Goal: Task Accomplishment & Management: Manage account settings

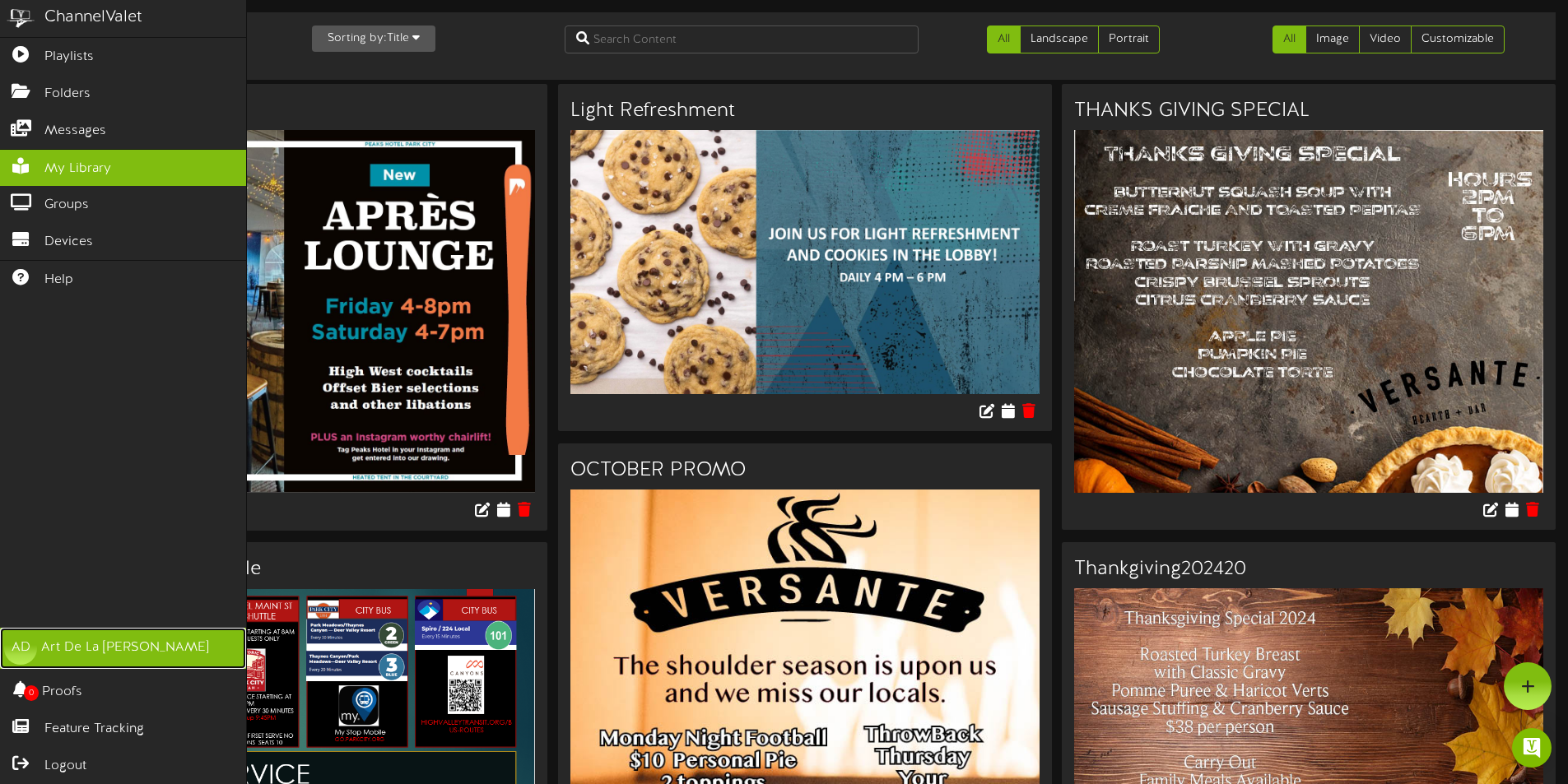
click at [117, 655] on div "Art De La [PERSON_NAME]" at bounding box center [126, 648] width 168 height 19
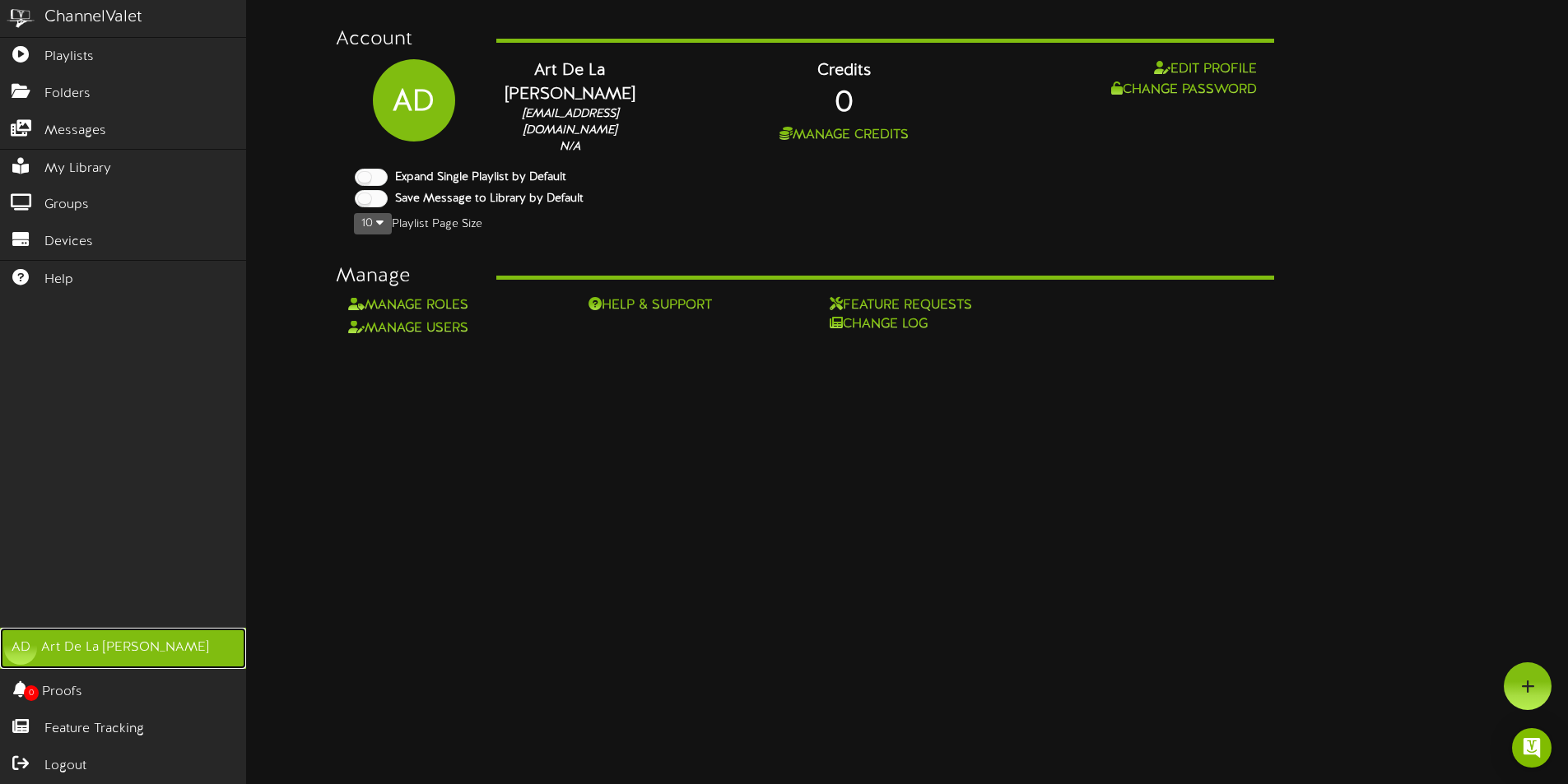
click at [117, 655] on div "Art De La [PERSON_NAME]" at bounding box center [126, 648] width 168 height 19
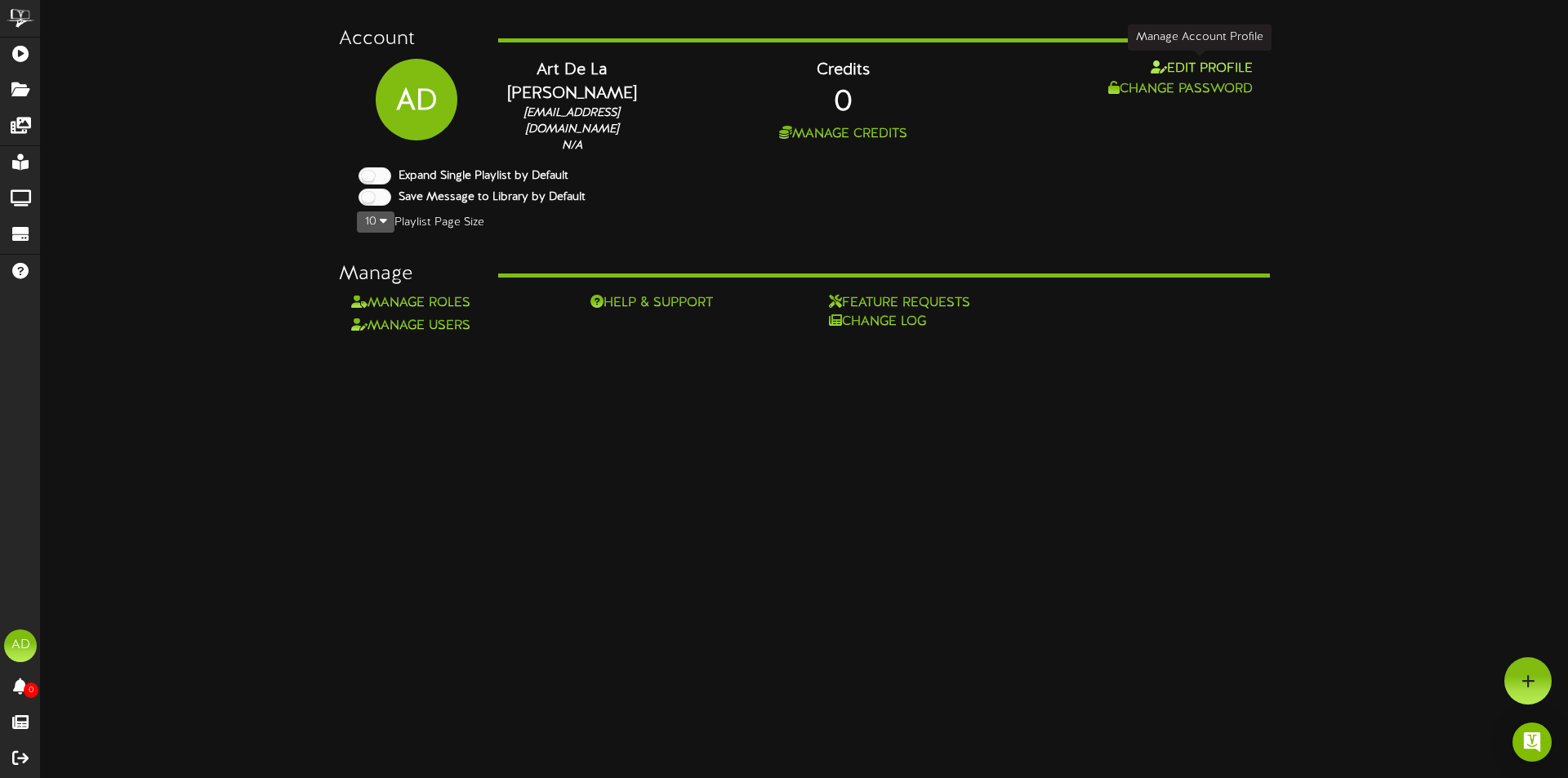
click at [1200, 70] on button "Edit Profile" at bounding box center [1201, 69] width 111 height 21
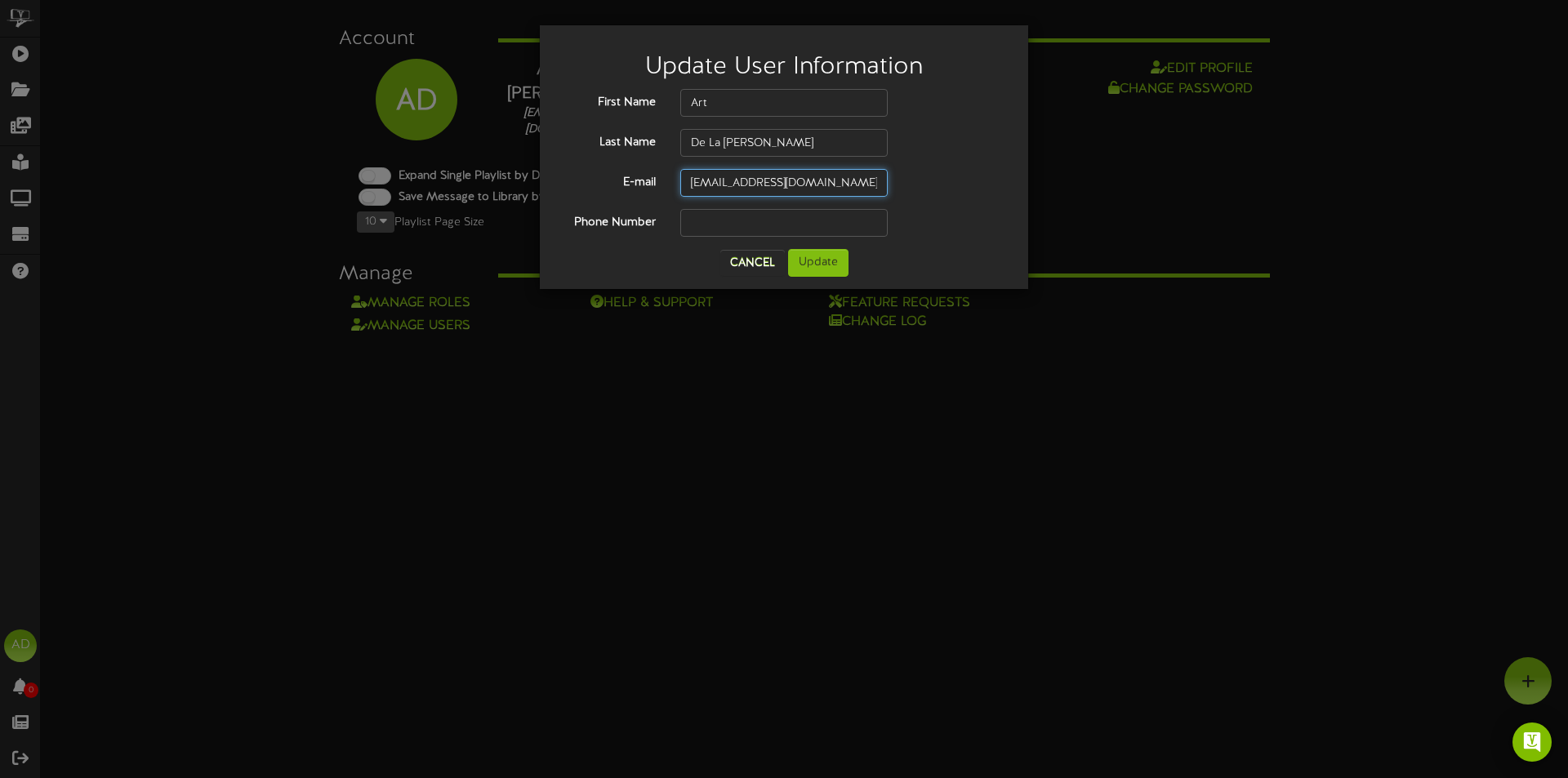
click at [865, 182] on input "arosa@parkcitypeaks.com" at bounding box center [783, 183] width 207 height 28
drag, startPoint x: 856, startPoint y: 184, endPoint x: 696, endPoint y: 186, distance: 160.0
click at [696, 186] on input "arosa@parkcitypeaks.com" at bounding box center [783, 183] width 207 height 28
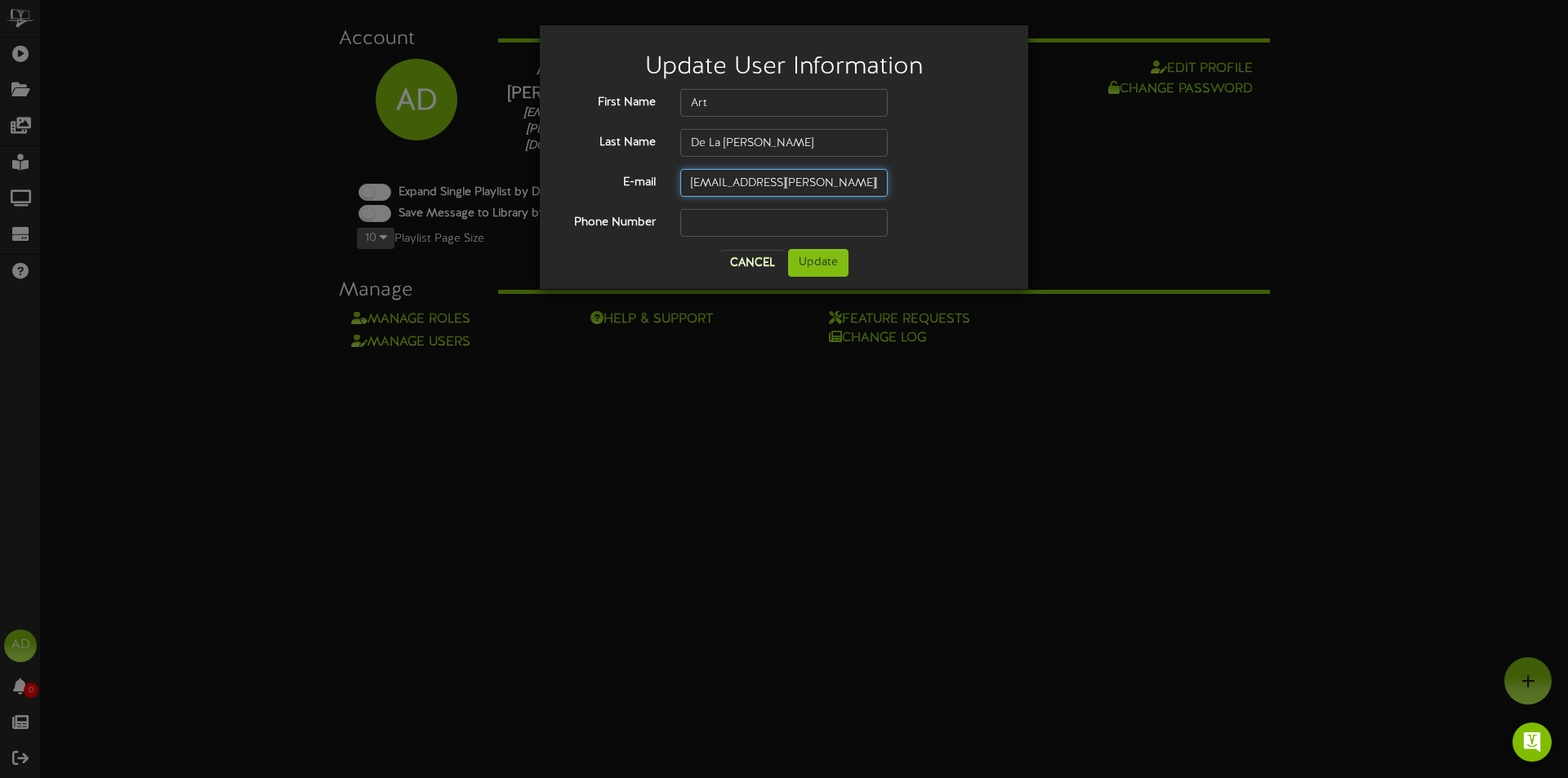
type input "[EMAIL_ADDRESS][PERSON_NAME][DOMAIN_NAME]"
click at [757, 226] on input "text" at bounding box center [783, 223] width 207 height 28
type input "4352293191"
click at [828, 269] on button "Update" at bounding box center [818, 263] width 61 height 28
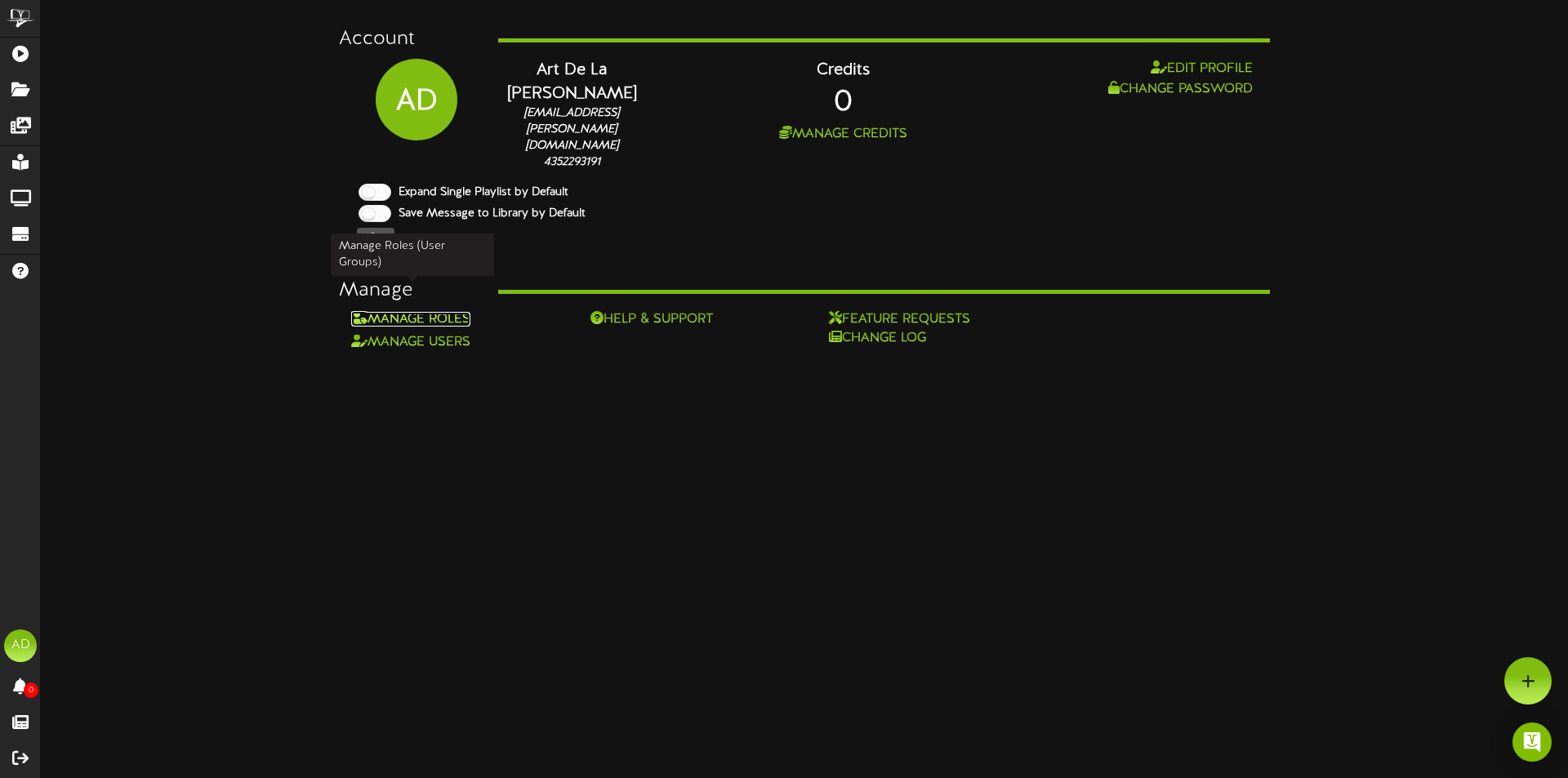
click at [423, 312] on link "Manage Roles" at bounding box center [410, 319] width 119 height 15
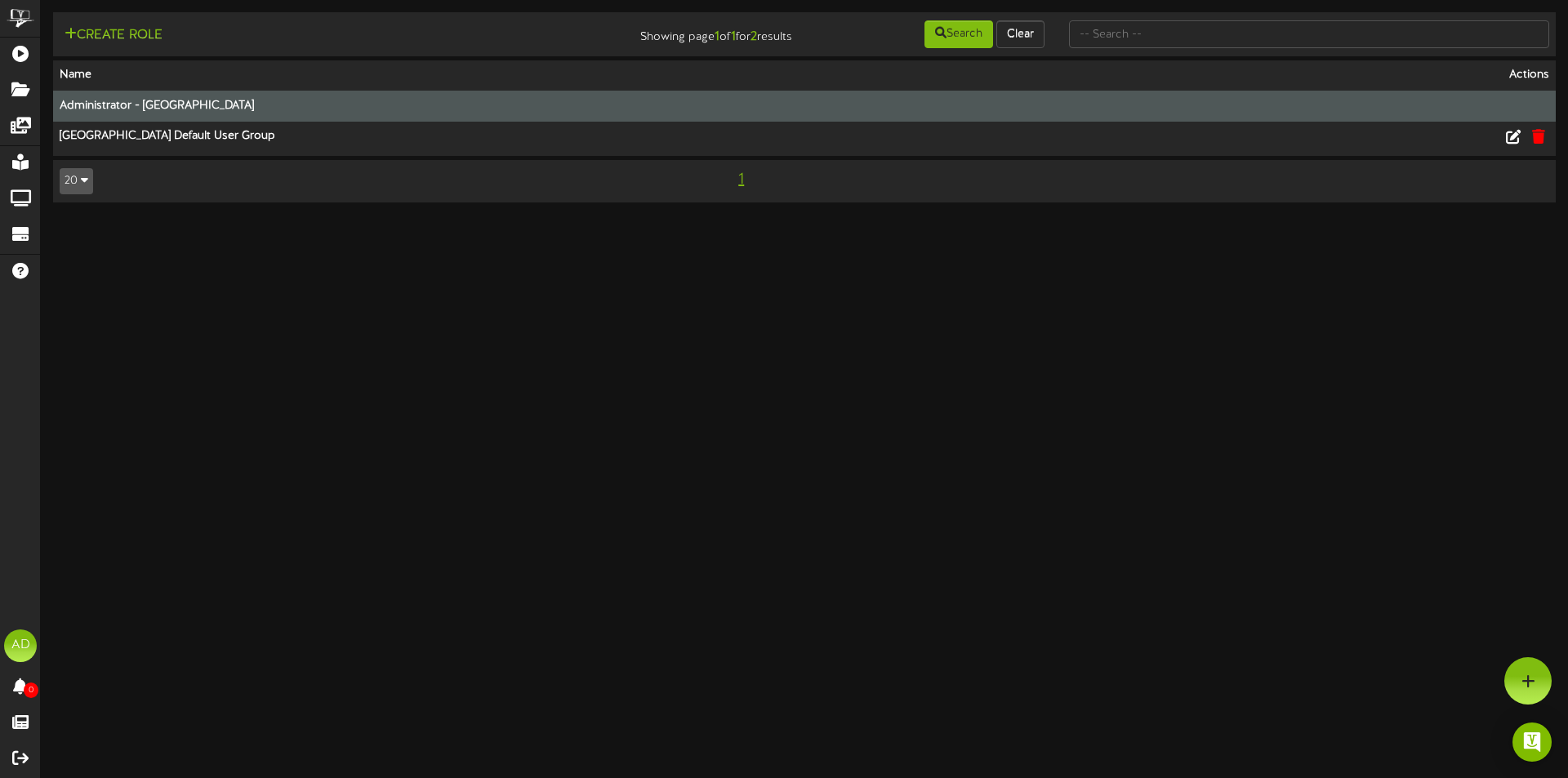
click at [220, 108] on th "Administrator - Park City Peaks Hotel" at bounding box center [647, 106] width 1189 height 31
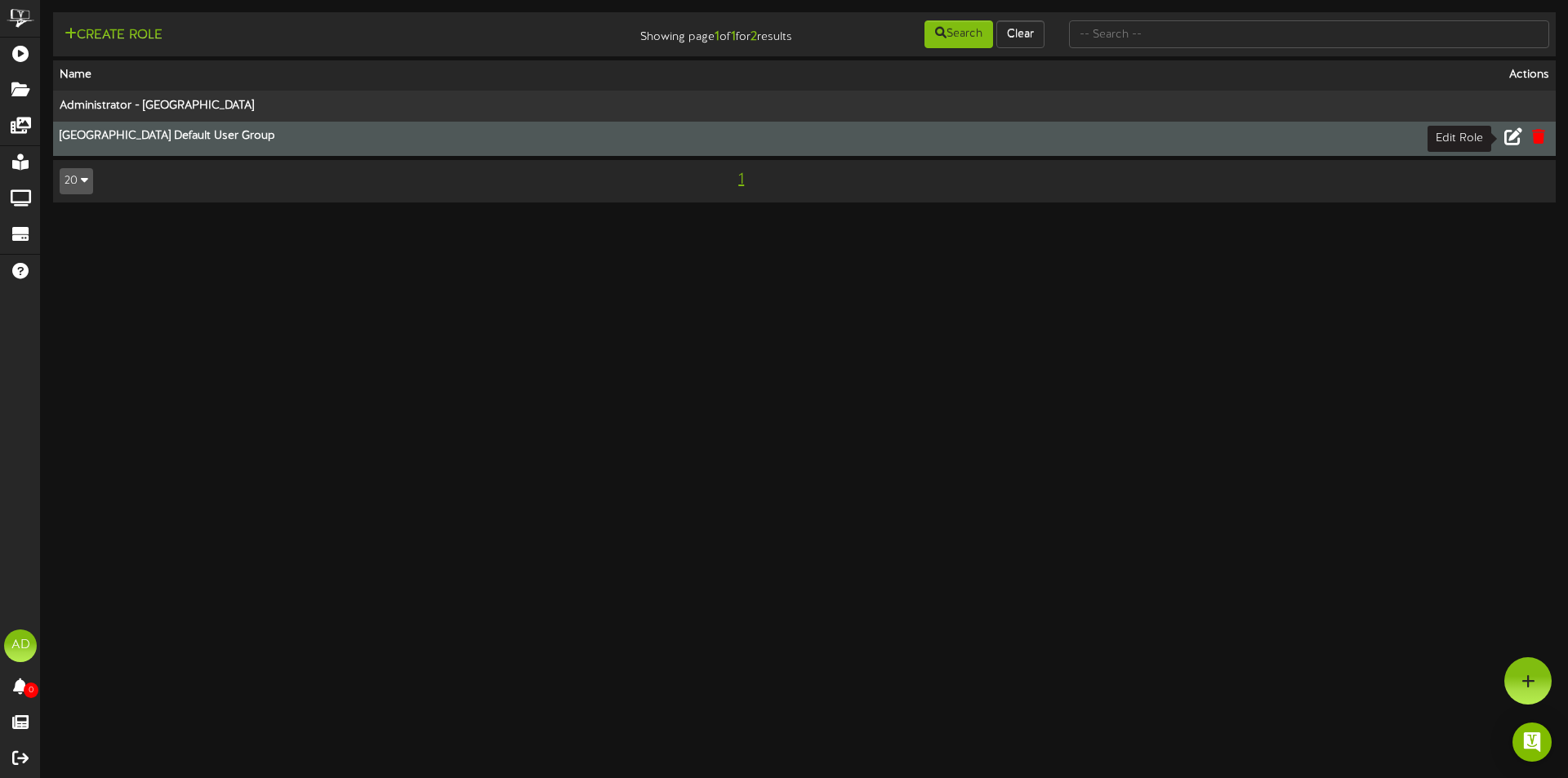
click at [1513, 139] on icon at bounding box center [1513, 136] width 18 height 18
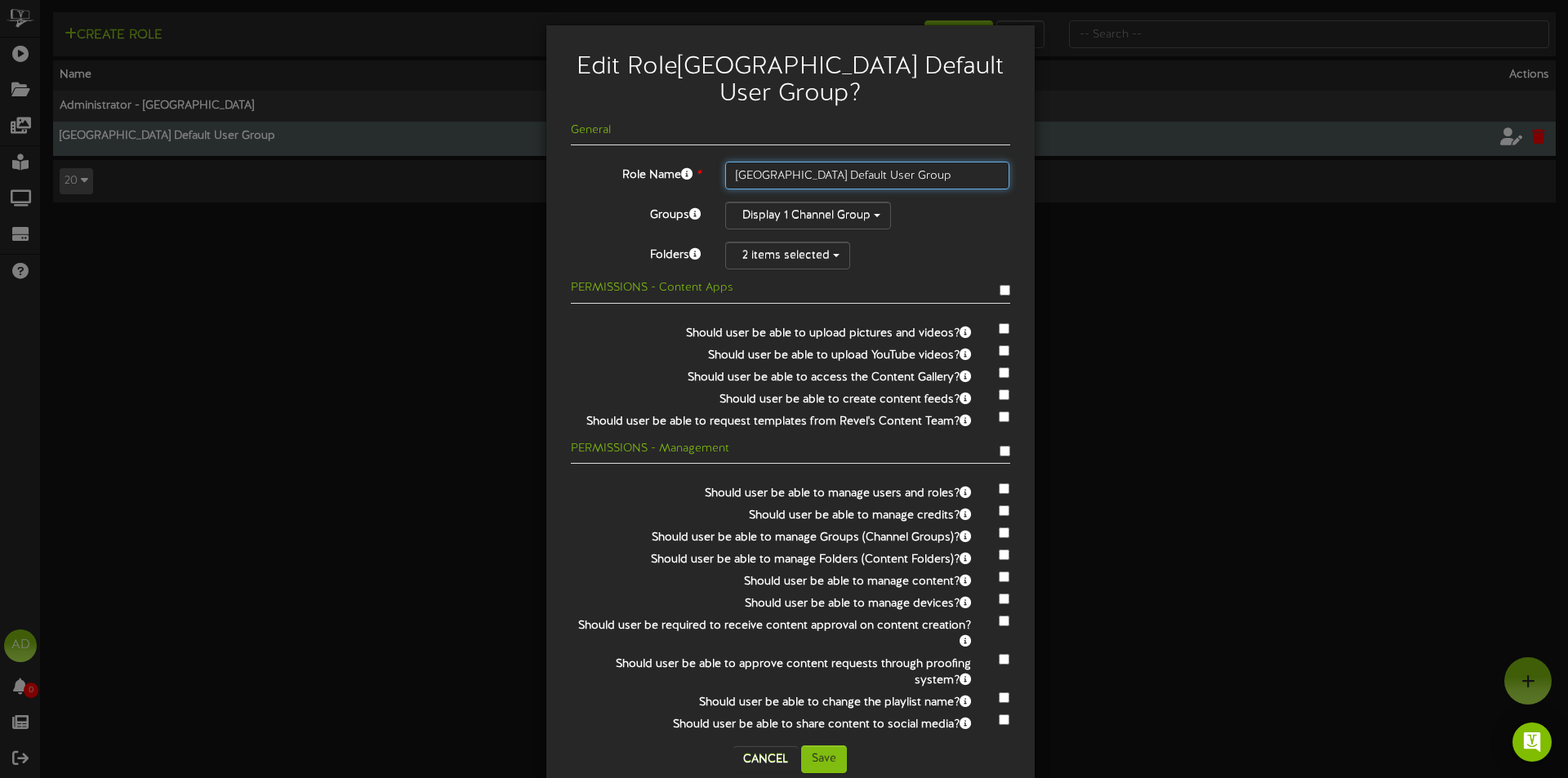
click at [776, 181] on input "Park City Peaks Hotel Default User Group" at bounding box center [867, 176] width 285 height 28
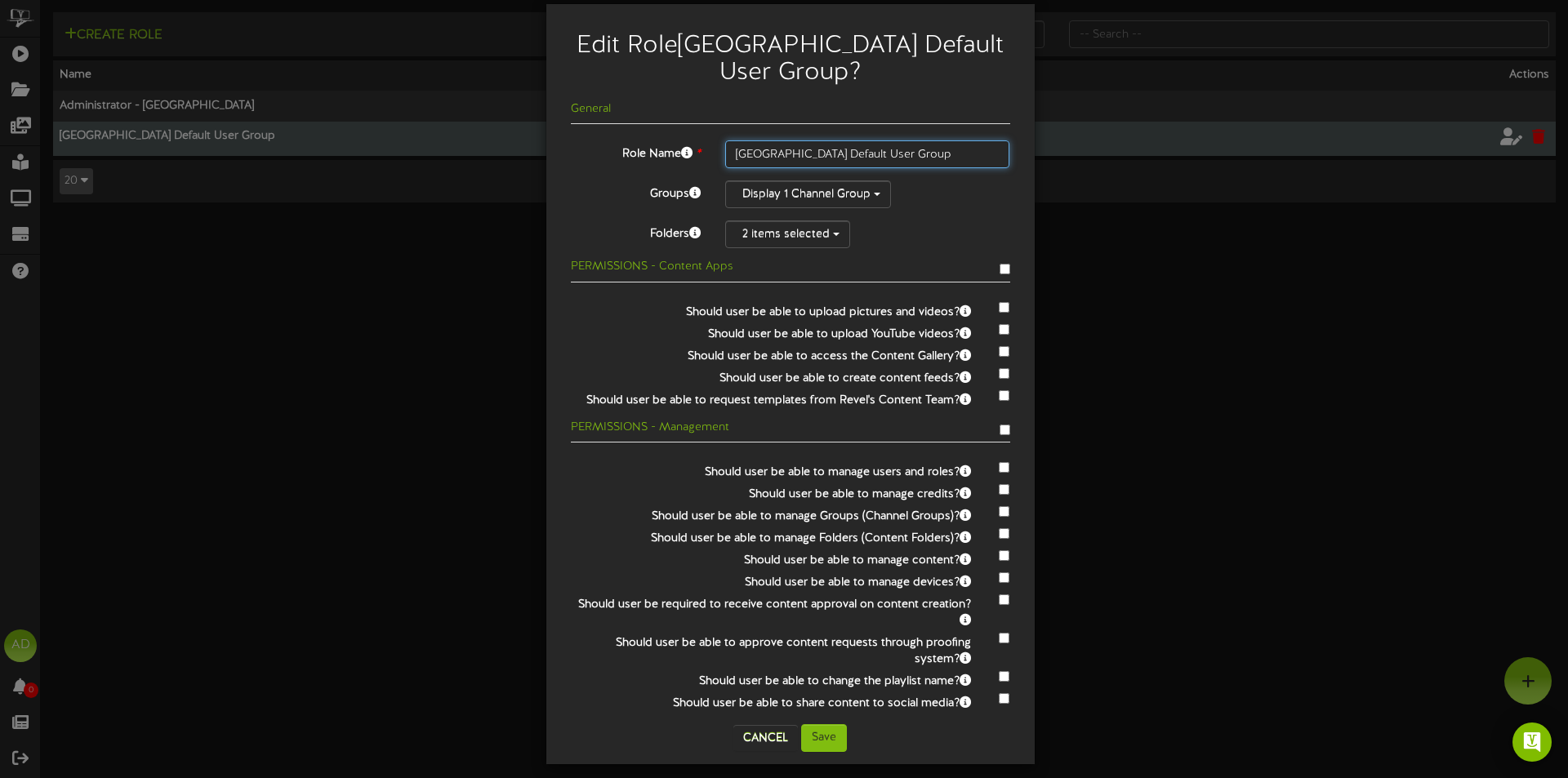
scroll to position [33, 0]
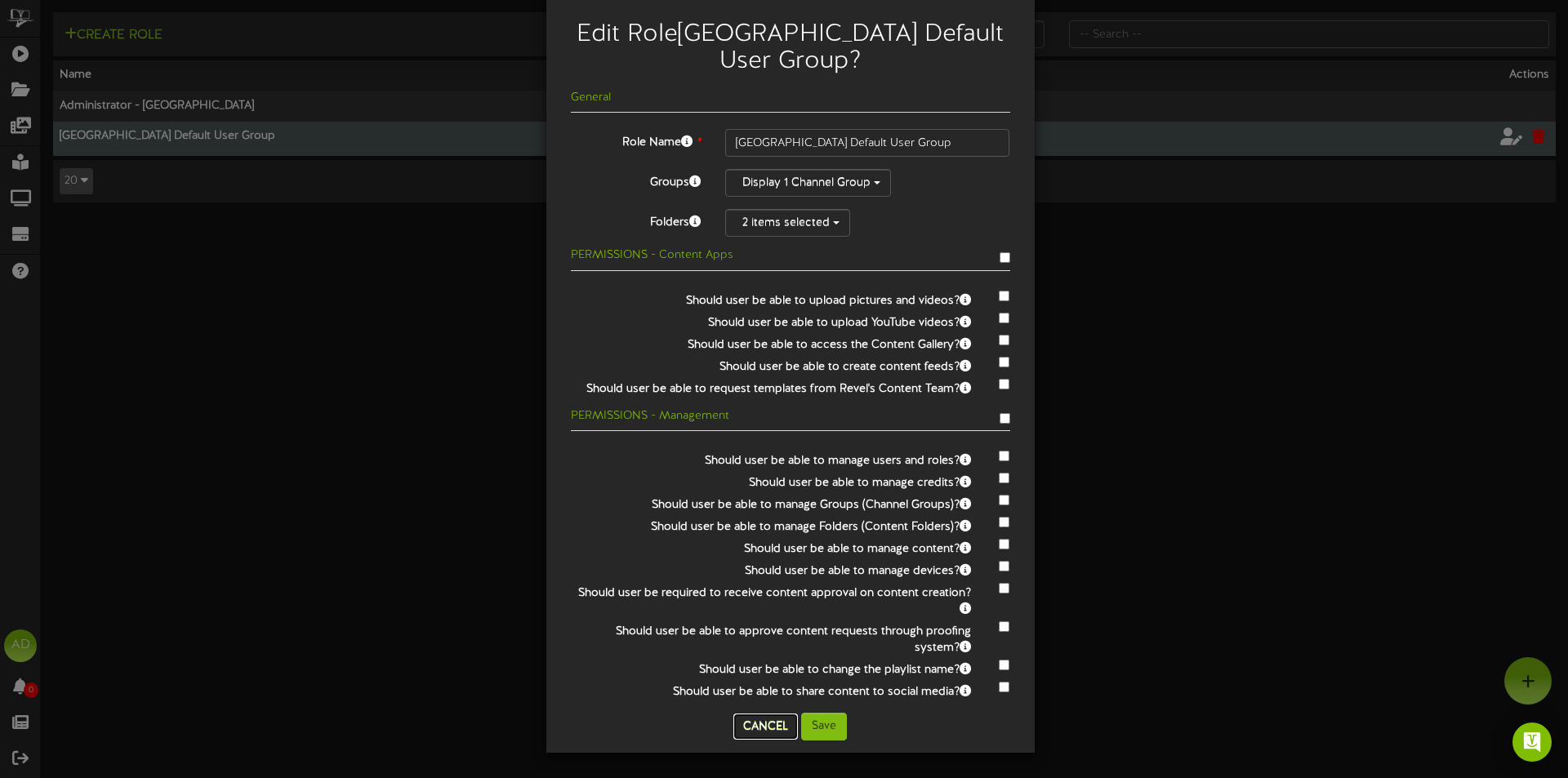
click at [762, 724] on button "Cancel" at bounding box center [765, 727] width 65 height 26
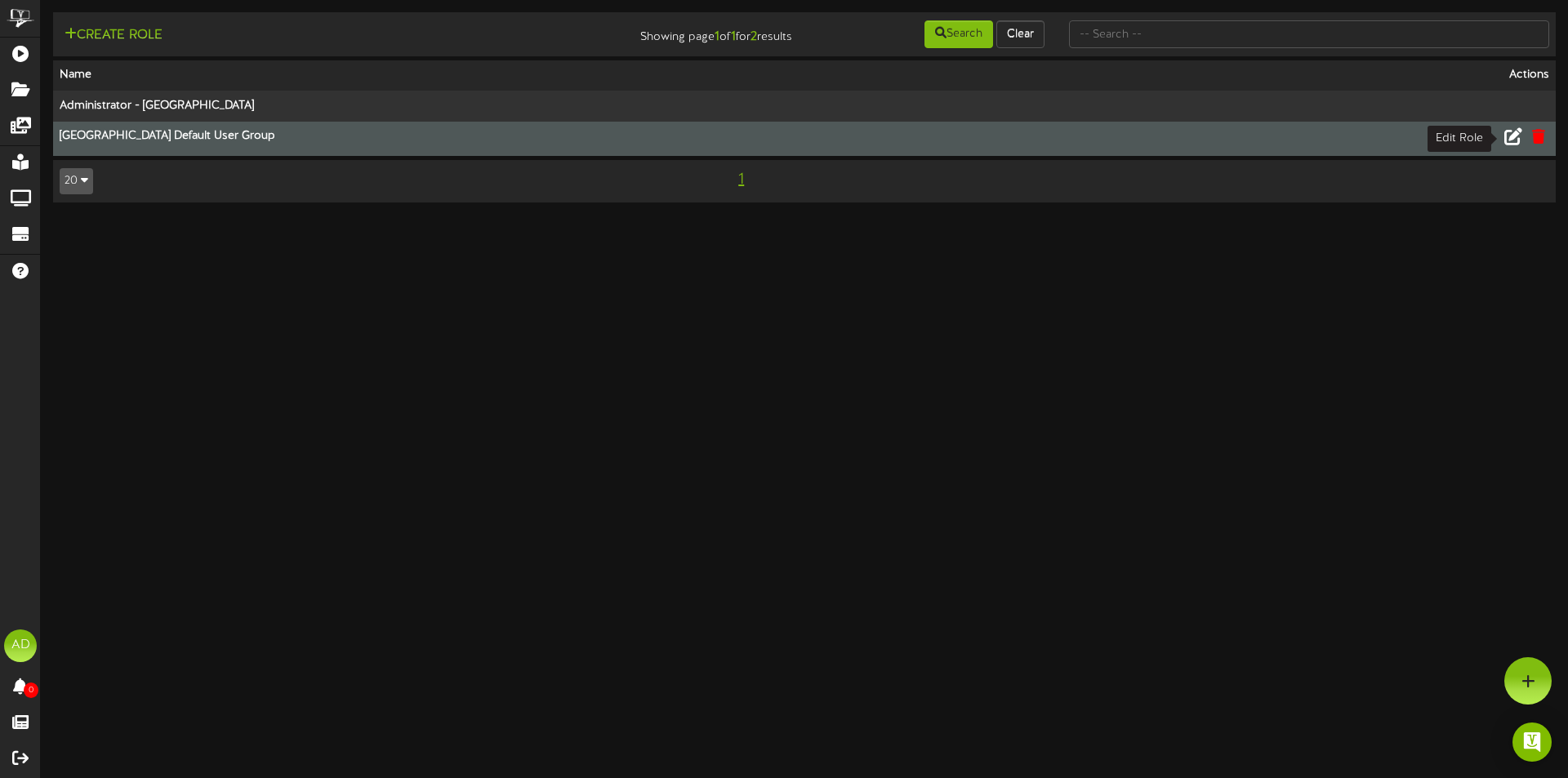
click at [1519, 141] on icon at bounding box center [1513, 136] width 18 height 18
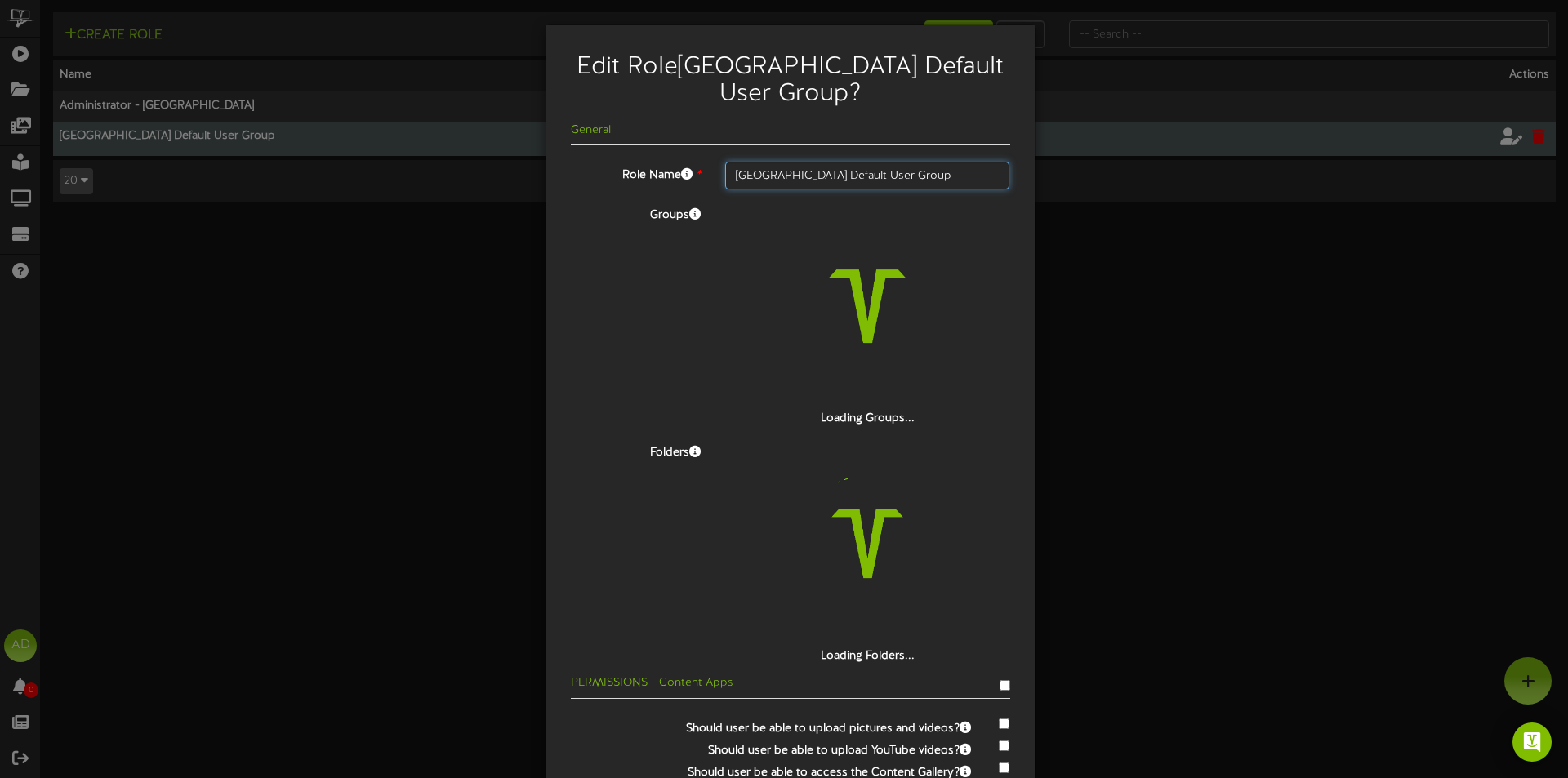
click at [807, 170] on input "Park City Peaks Hotel Default User Group" at bounding box center [867, 176] width 285 height 28
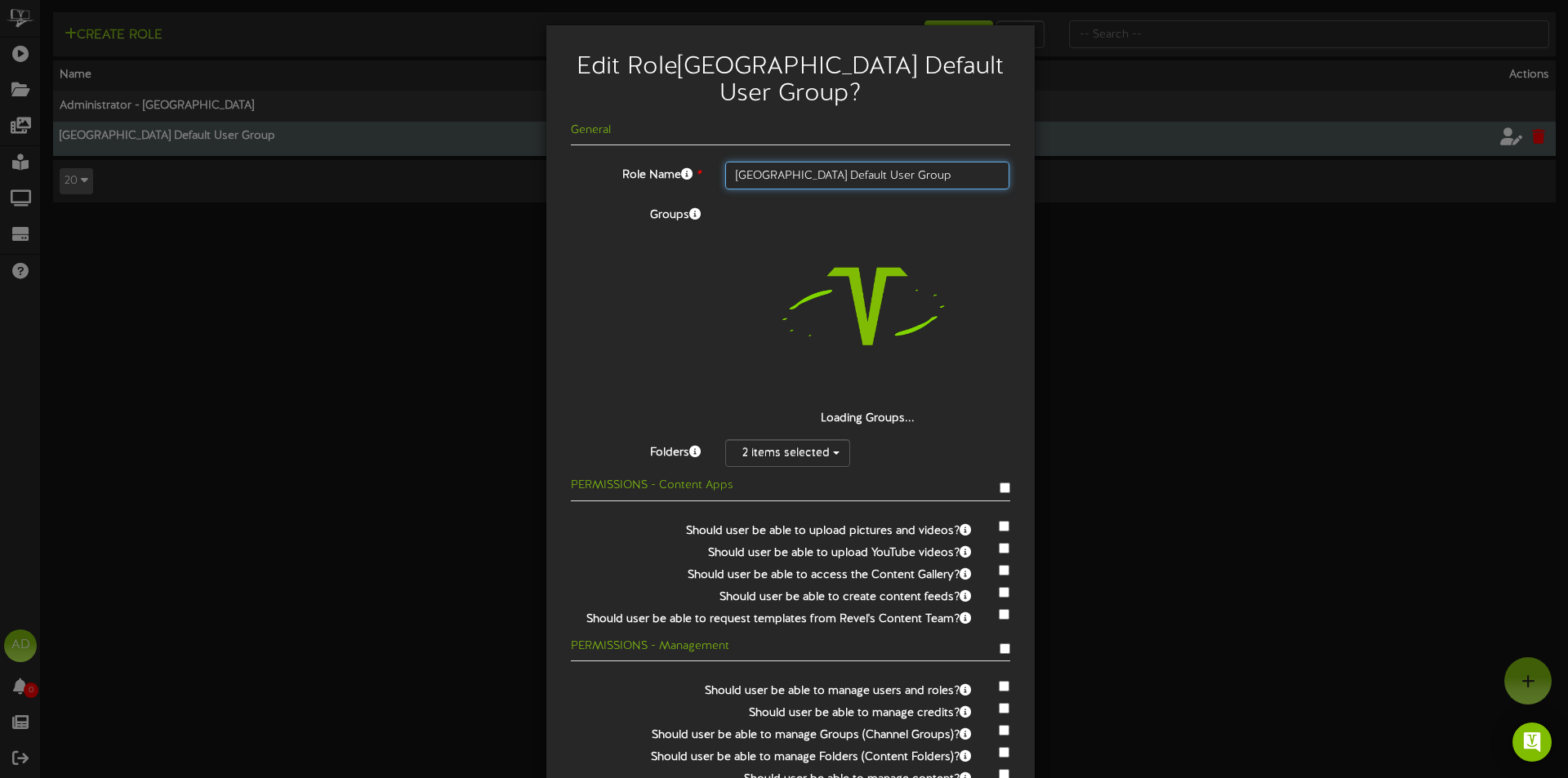
drag, startPoint x: 810, startPoint y: 177, endPoint x: 687, endPoint y: 175, distance: 123.0
click at [687, 175] on div "Role Name * Park City Peaks Hotel Default User Group" at bounding box center [790, 176] width 464 height 28
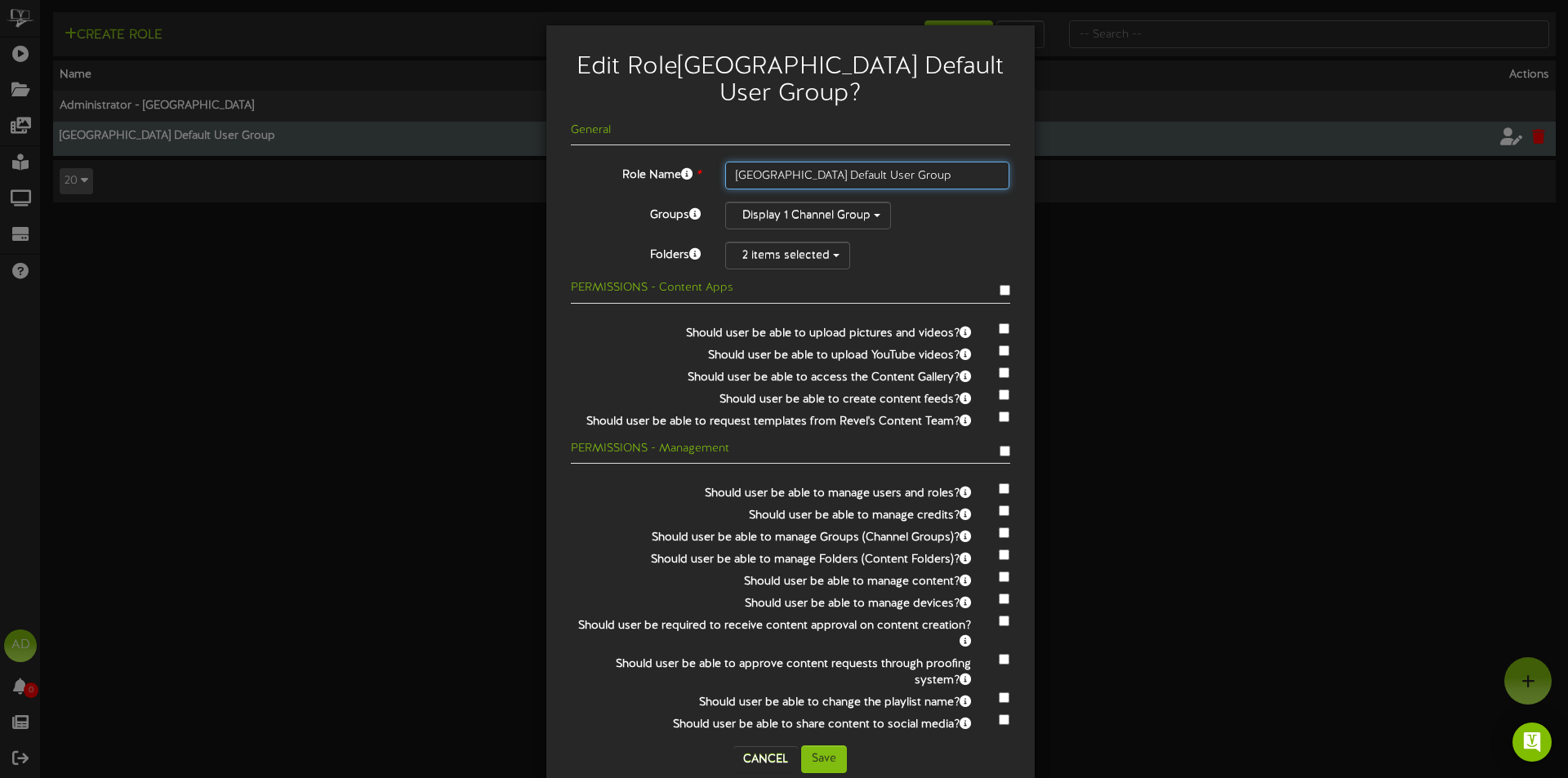
click at [947, 173] on input "Hotel Thaynes Hotel Default User Group" at bounding box center [867, 176] width 285 height 28
drag, startPoint x: 921, startPoint y: 173, endPoint x: 836, endPoint y: 163, distance: 85.6
click at [836, 163] on input "Hotel Thaynes Hotel Default User Group" at bounding box center [867, 176] width 285 height 28
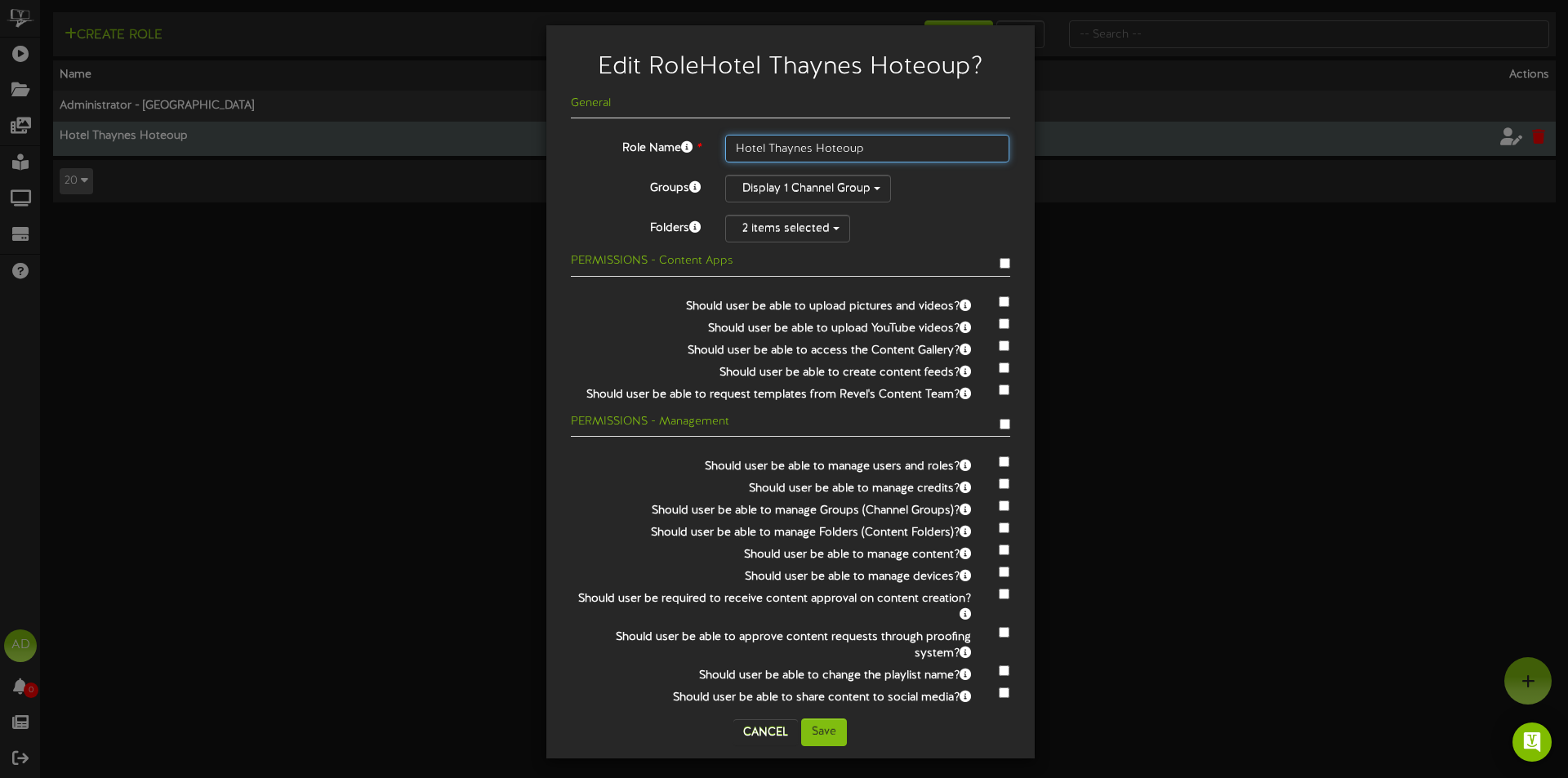
click at [870, 148] on input "Hotel Thaynes Hoteoup" at bounding box center [867, 149] width 285 height 28
type input "Hotel Thaynes Park City"
click at [821, 731] on button "Save" at bounding box center [823, 732] width 46 height 28
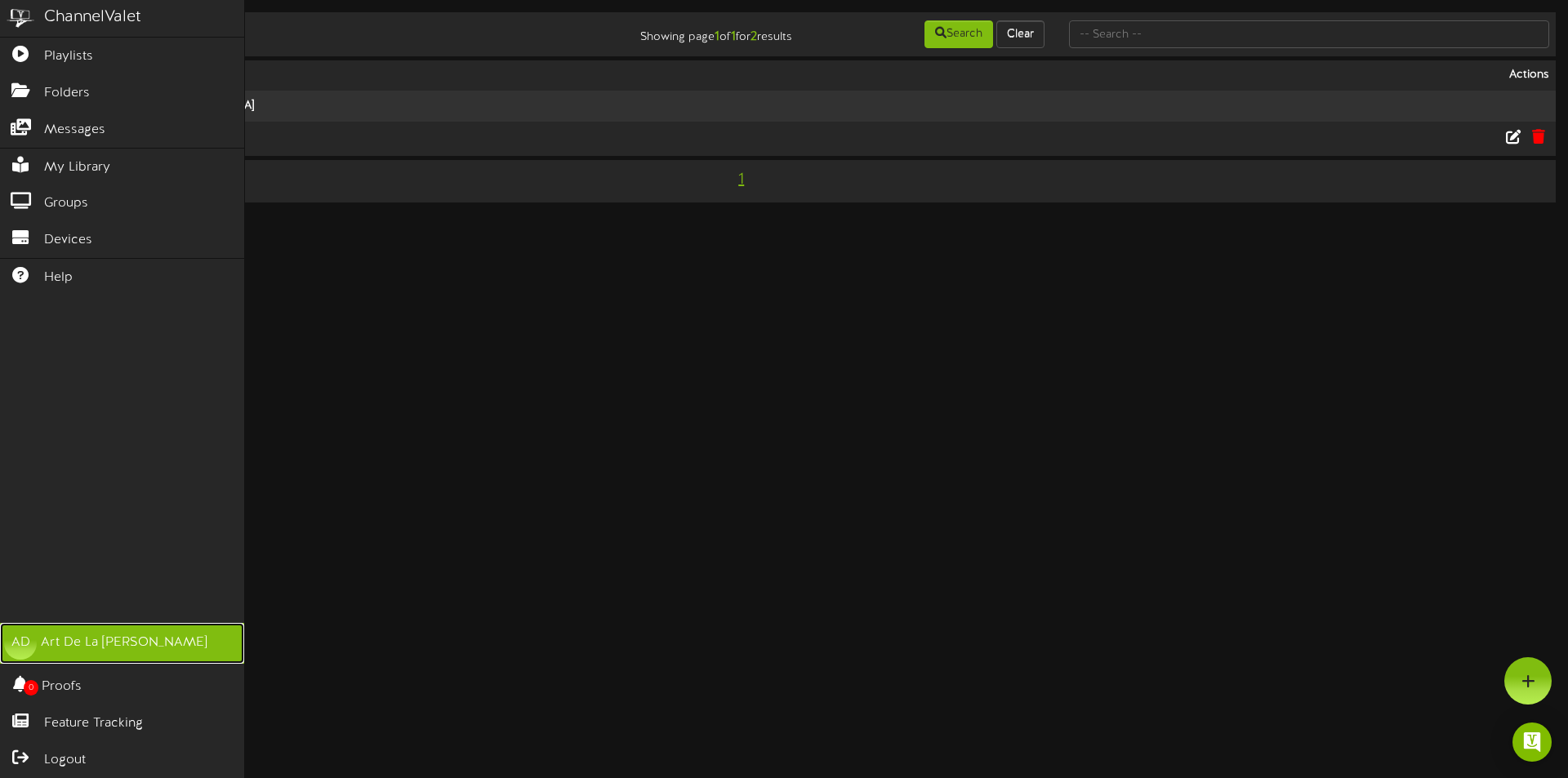
click at [99, 653] on div "Art De La [PERSON_NAME]" at bounding box center [125, 643] width 167 height 19
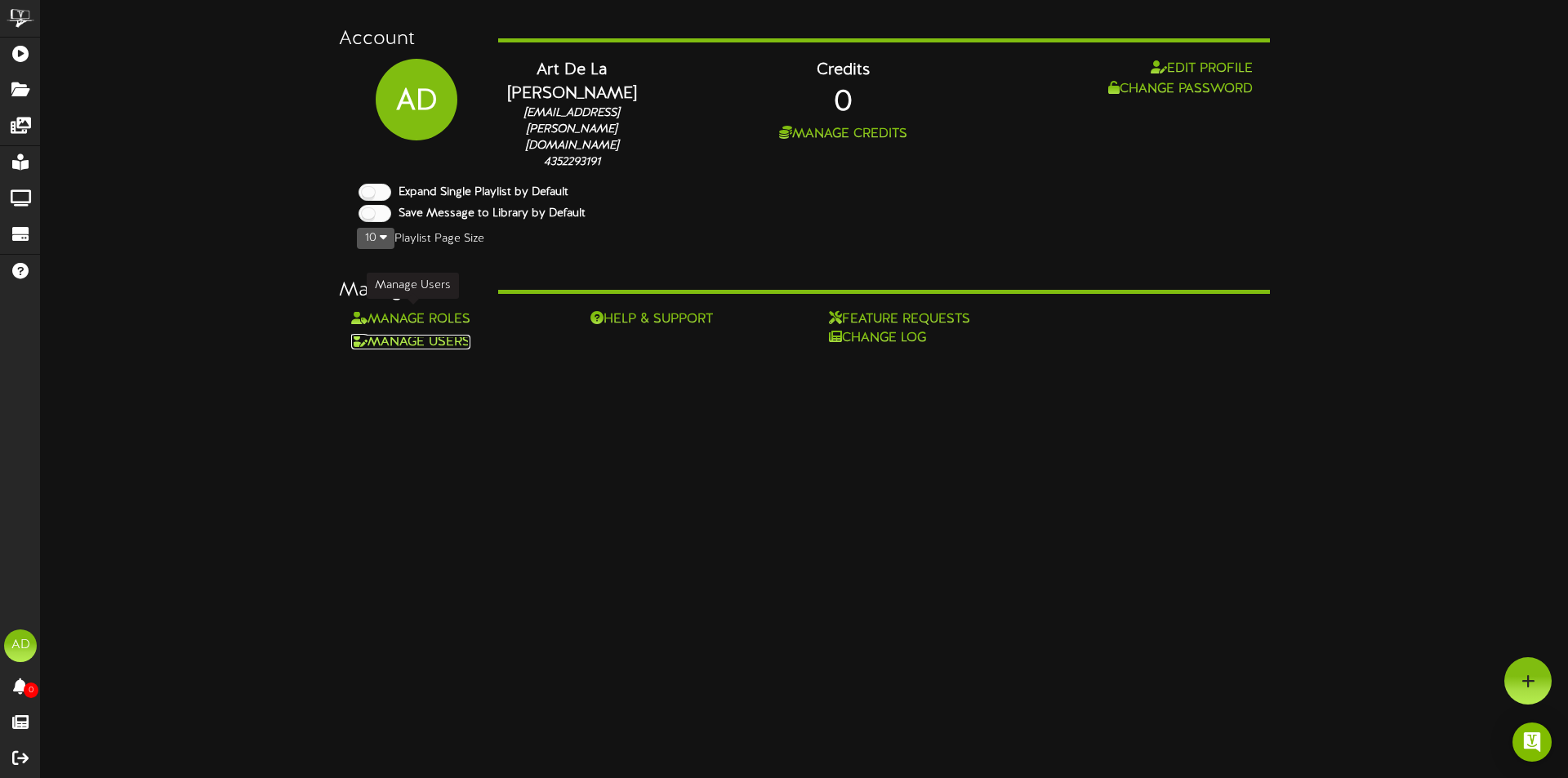
click at [456, 335] on link "Manage Users" at bounding box center [410, 343] width 119 height 15
click at [456, 320] on html "ChannelValet Playlists Folders Messages My Library Groups Devices Help AD Art D…" at bounding box center [784, 176] width 1568 height 352
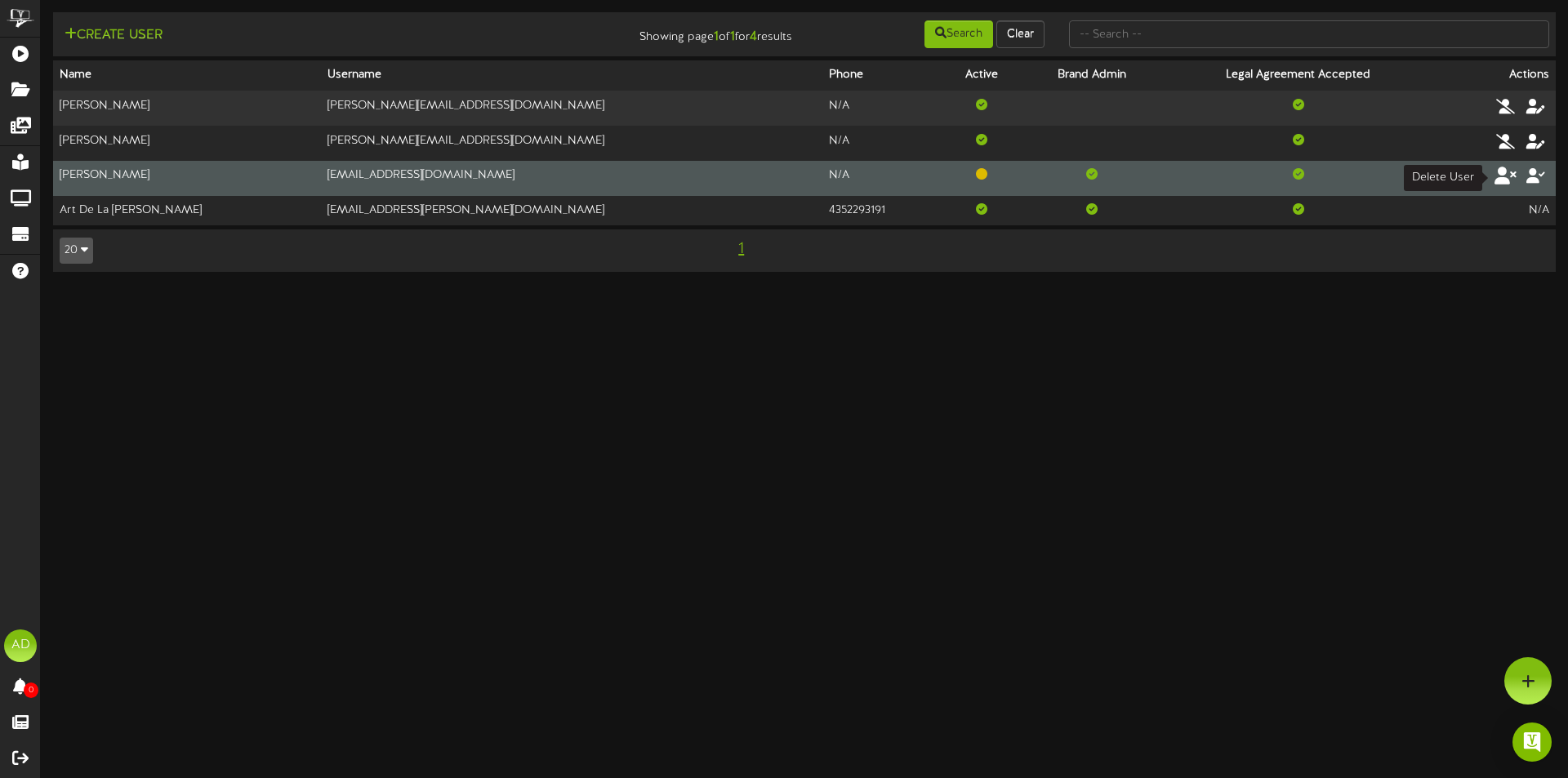
click at [1510, 177] on icon at bounding box center [1506, 175] width 22 height 18
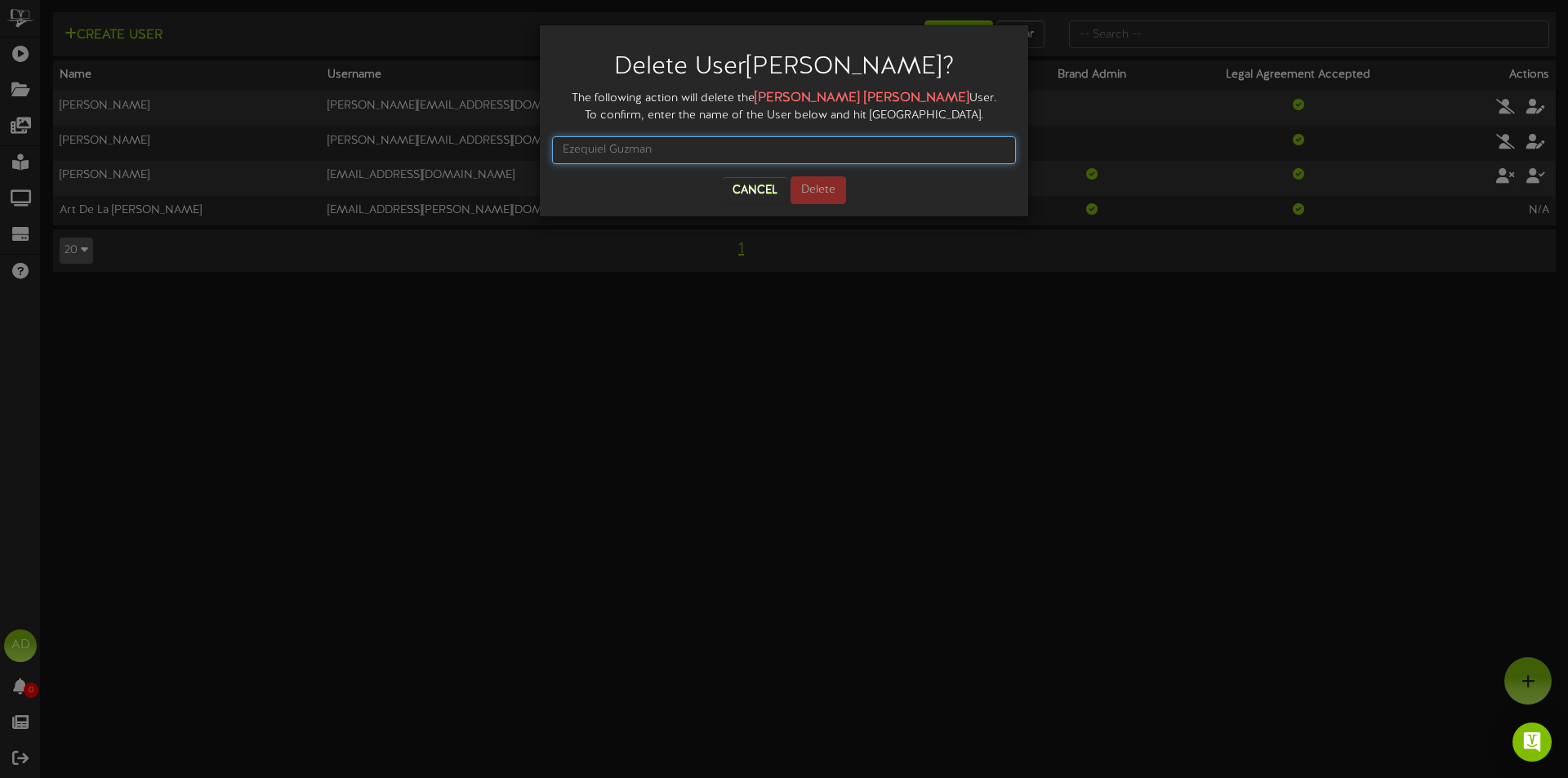
click at [692, 152] on input "text" at bounding box center [783, 151] width 464 height 28
type input "Ezequiel Guzman"
click at [836, 184] on button "Delete" at bounding box center [818, 190] width 55 height 28
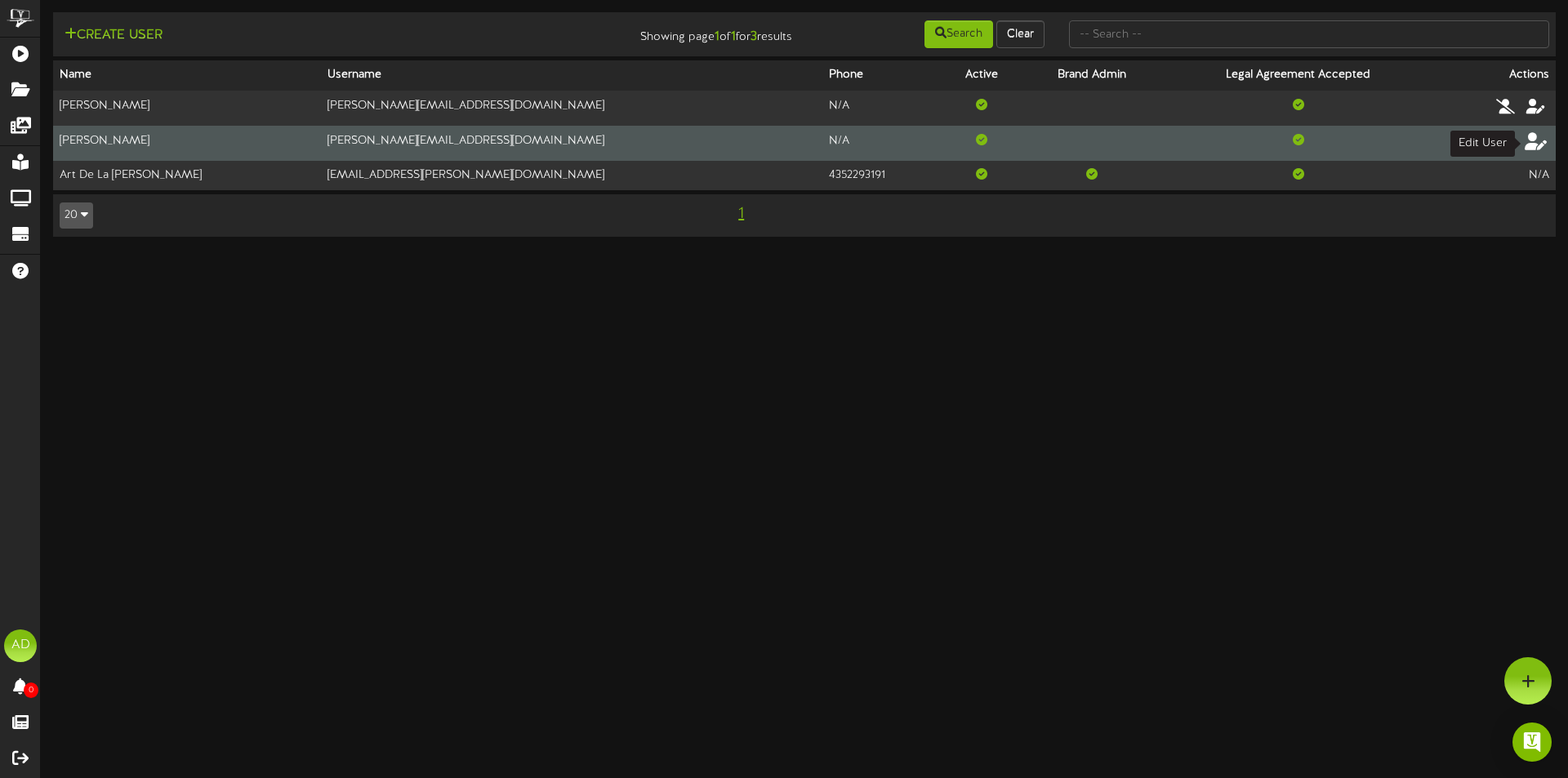
click at [1534, 142] on icon at bounding box center [1536, 139] width 22 height 18
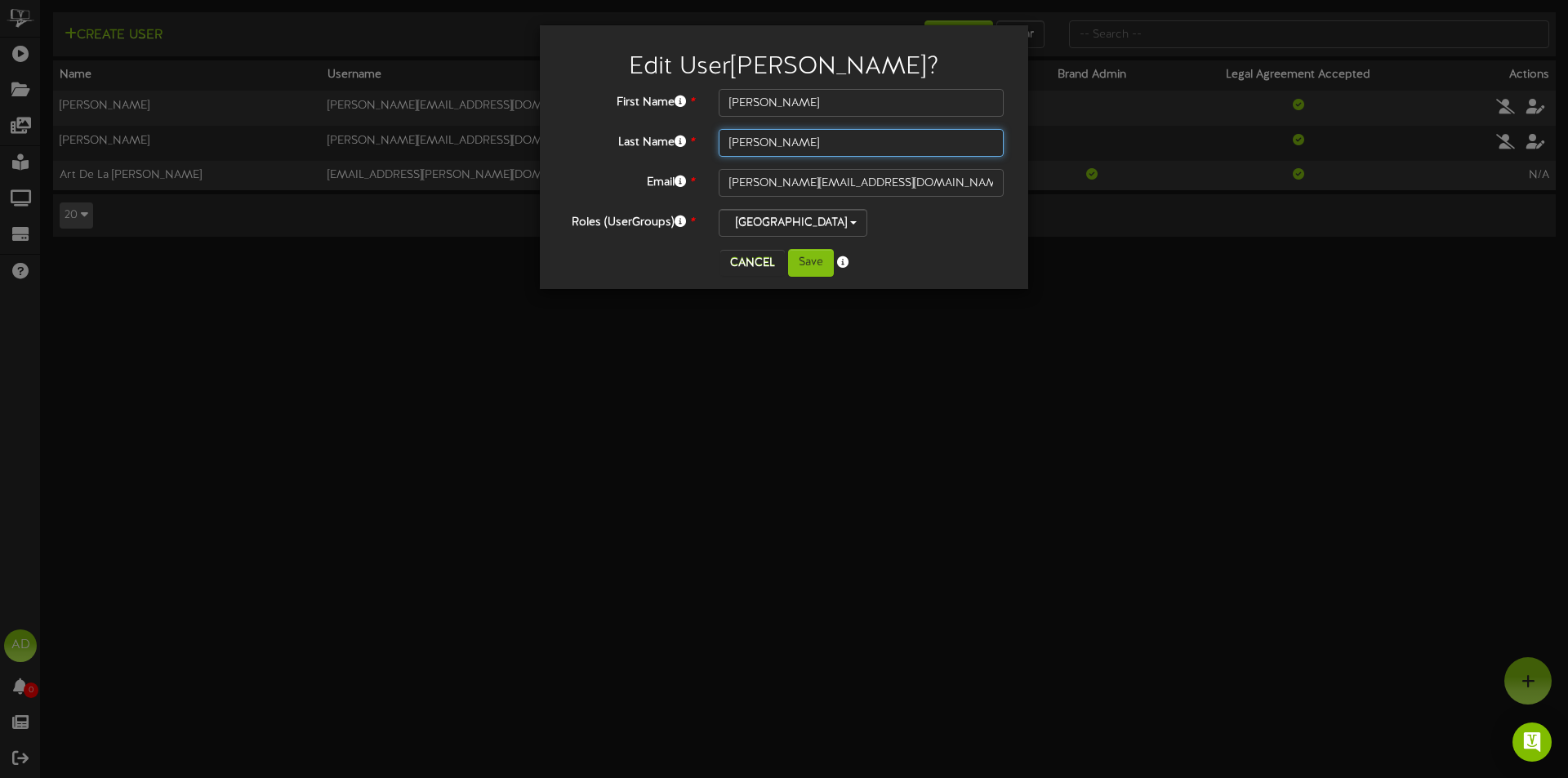
click at [821, 141] on input "Garay" at bounding box center [861, 143] width 285 height 28
click at [753, 263] on button "Cancel" at bounding box center [752, 263] width 65 height 26
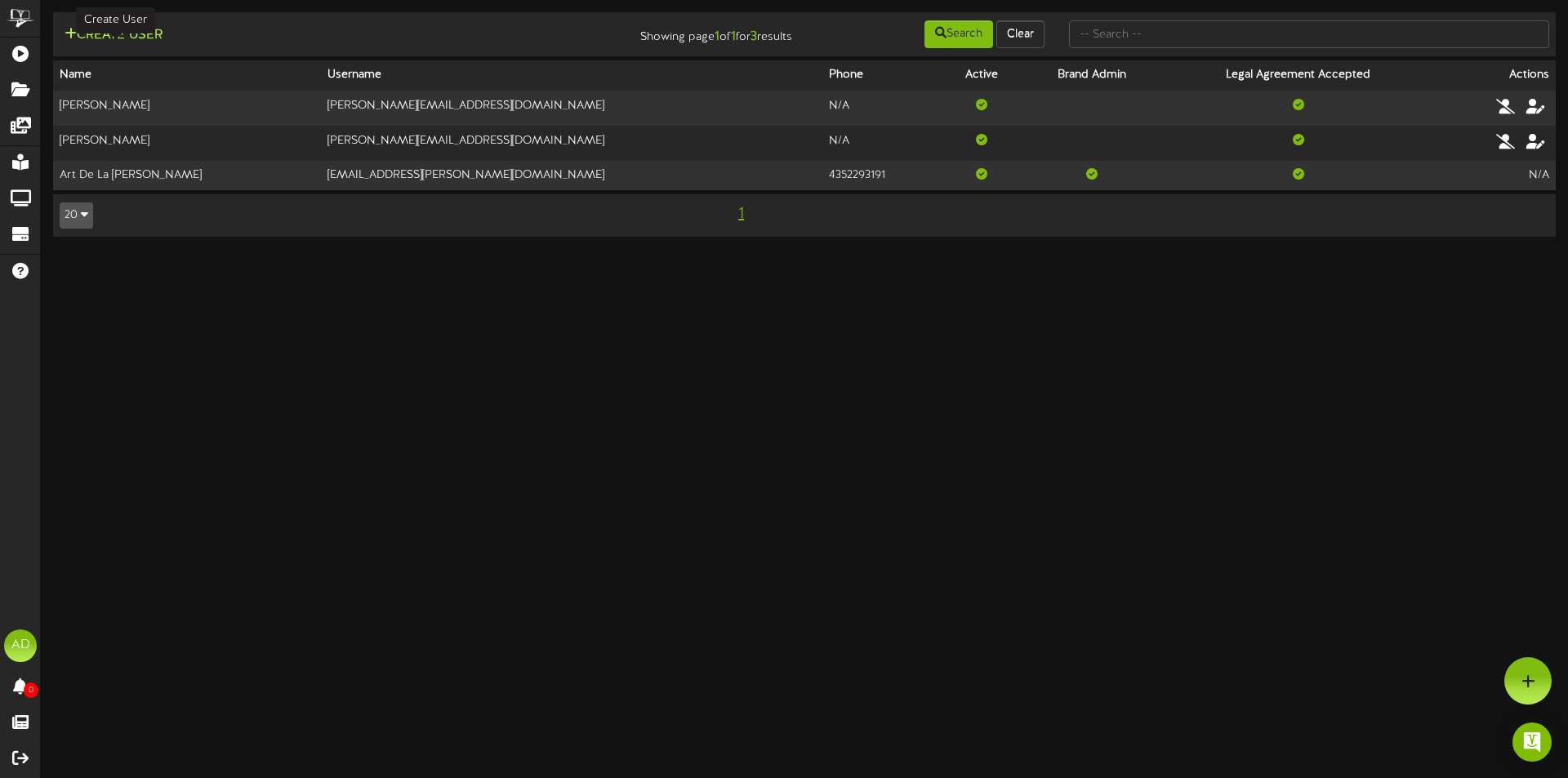
click at [147, 27] on button "Create User" at bounding box center [113, 36] width 108 height 21
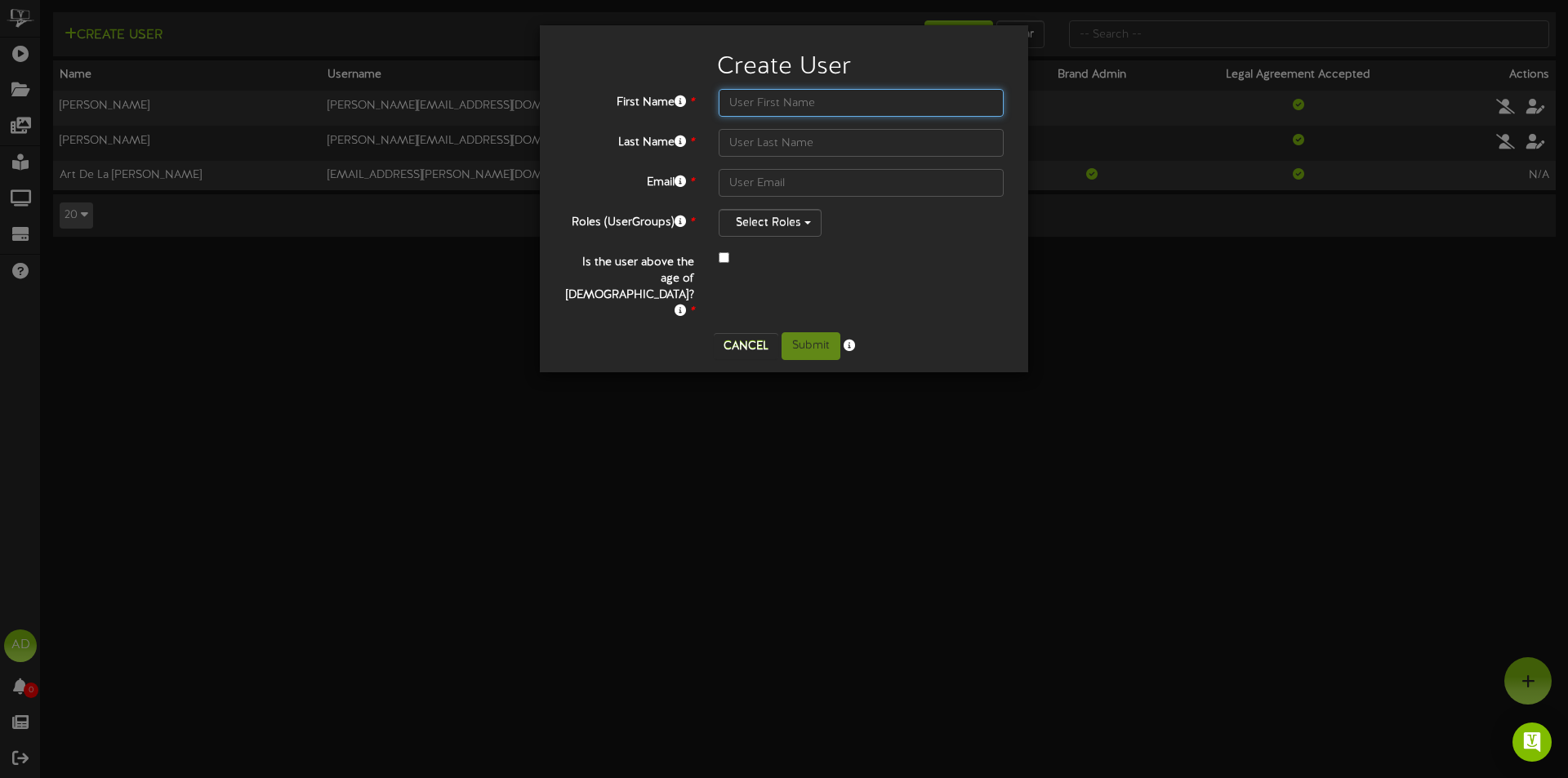
click at [825, 104] on input "text" at bounding box center [861, 103] width 285 height 28
type input "Tom"
type input "Underwood"
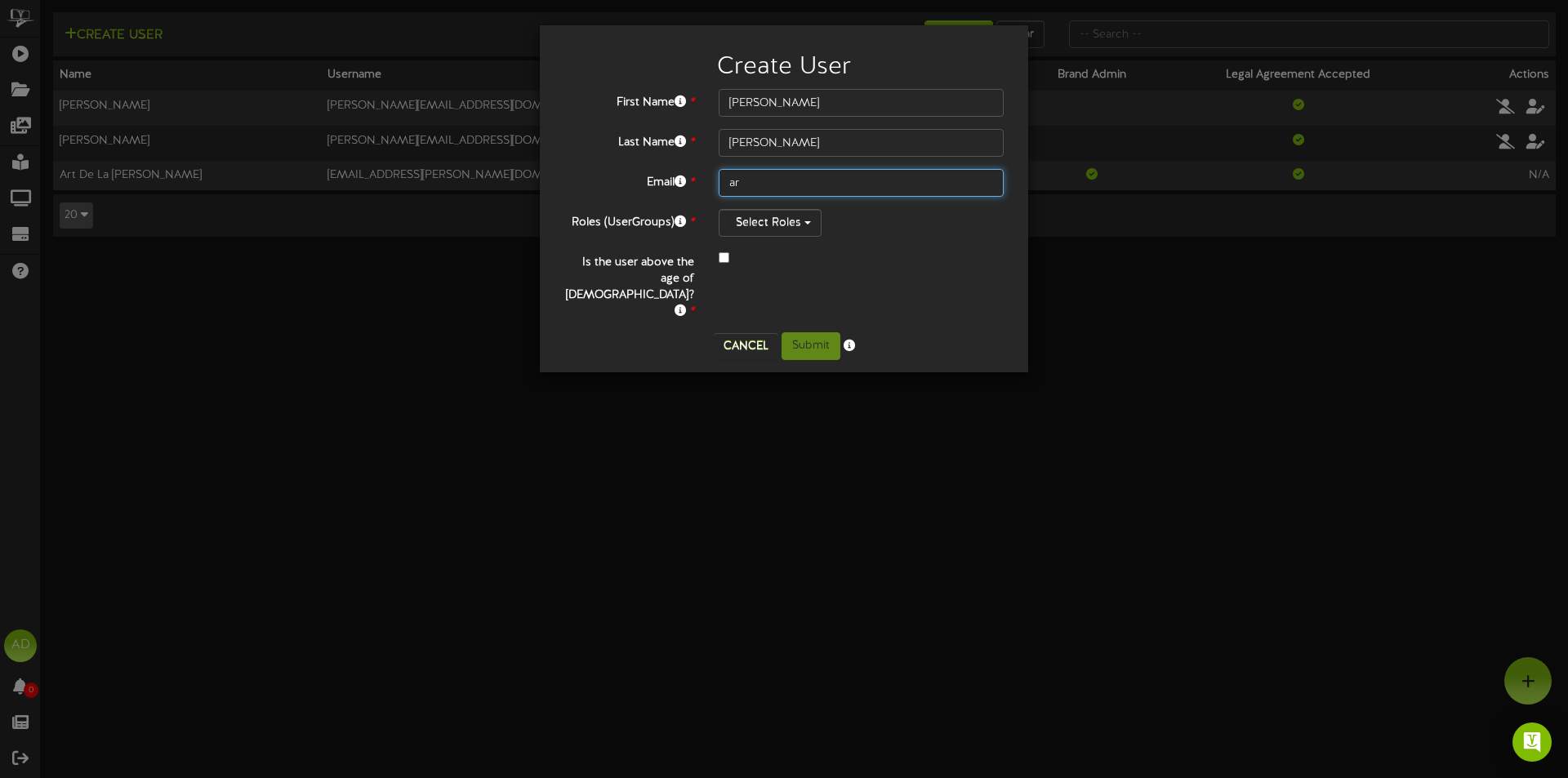
type input "a"
type input "tom.underwood@lodgingdynamics.com"
click at [770, 229] on button "Select Roles" at bounding box center [770, 223] width 103 height 28
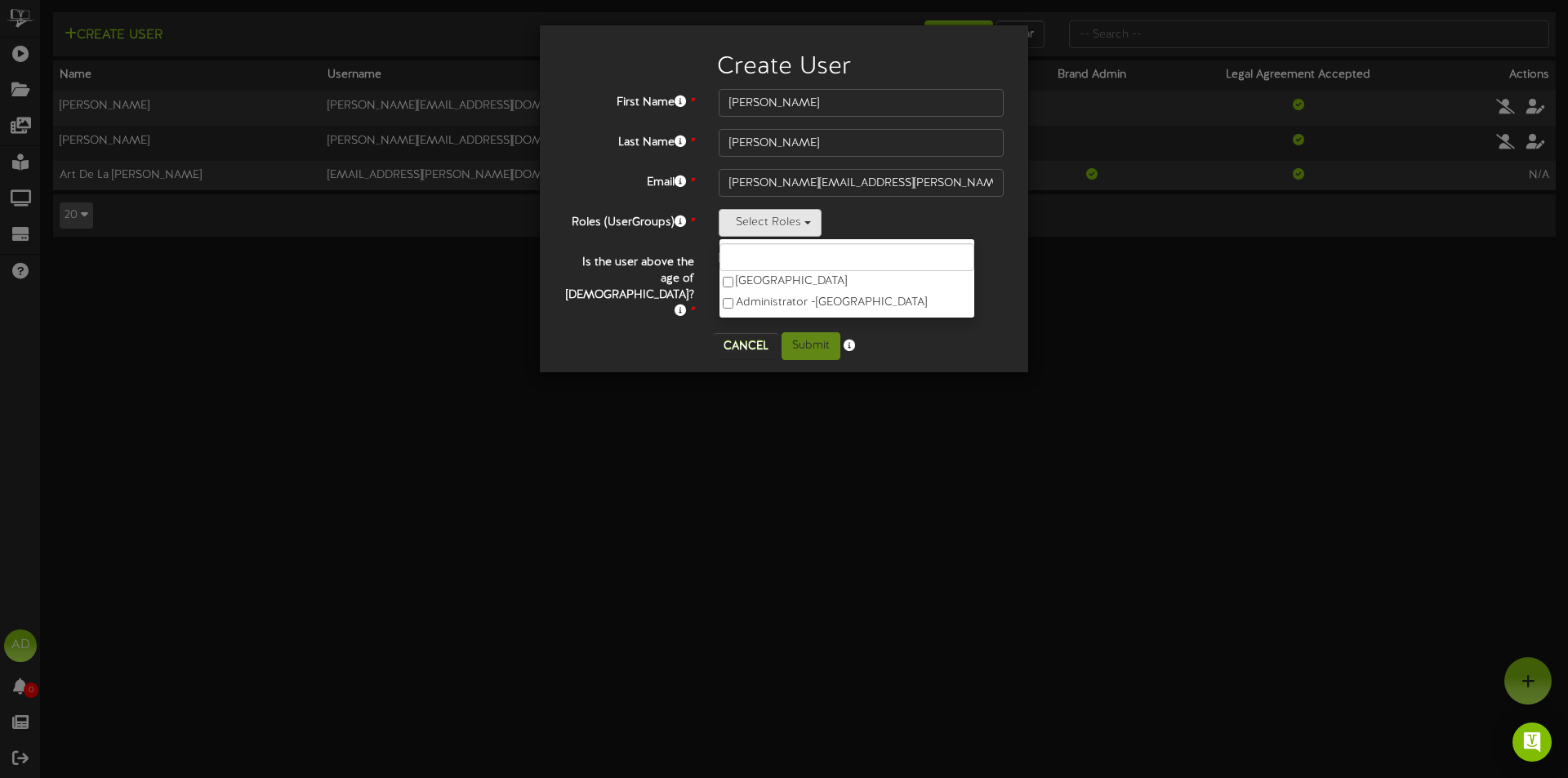
click at [754, 362] on div "Create User First Name * Tom Last Name * Underwood Email * tom.underwood@lodgin…" at bounding box center [784, 389] width 1568 height 778
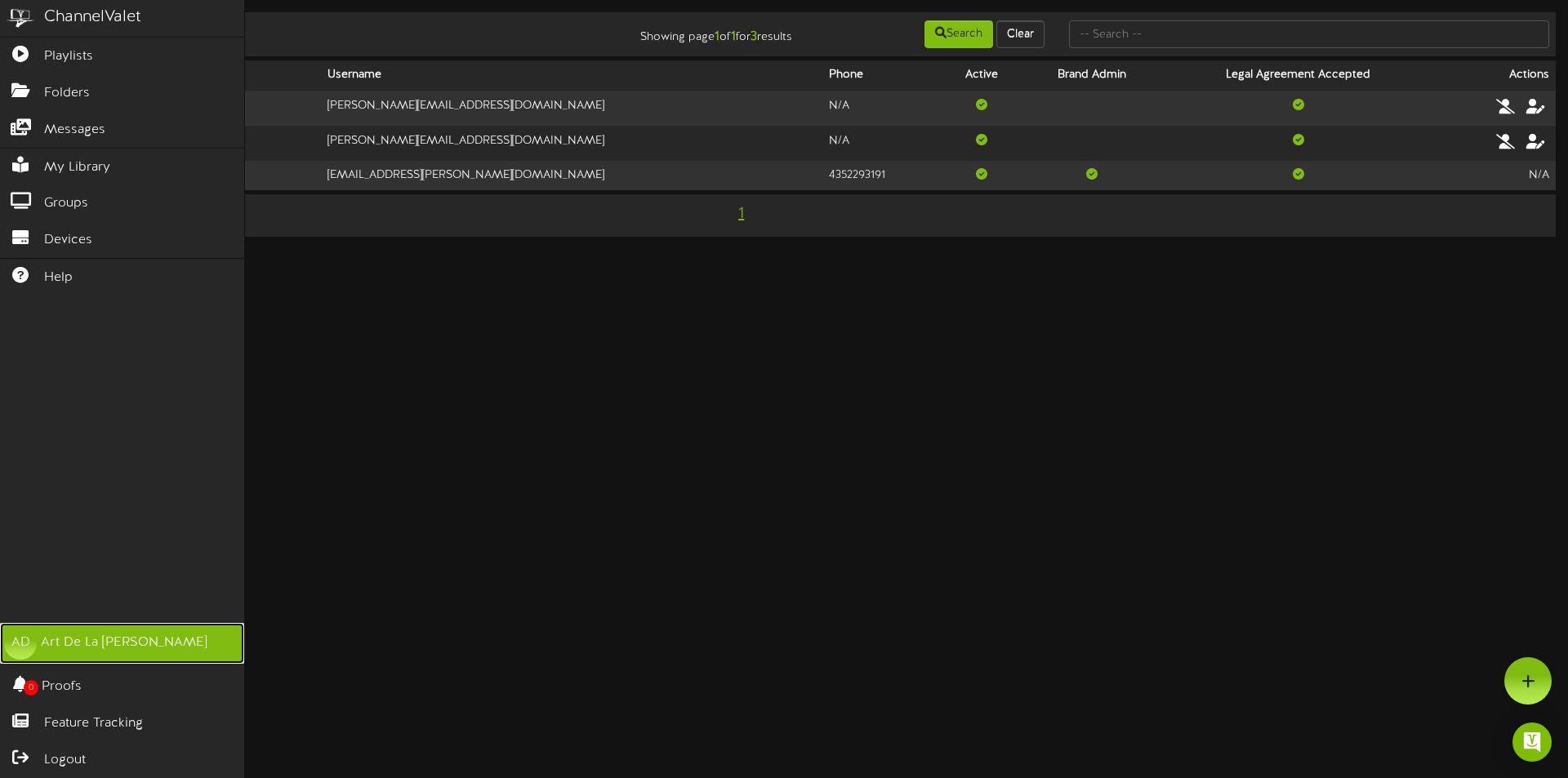
click at [74, 657] on link "AD Art De La [PERSON_NAME]" at bounding box center [122, 643] width 244 height 41
click at [35, 640] on div "AD" at bounding box center [20, 643] width 33 height 33
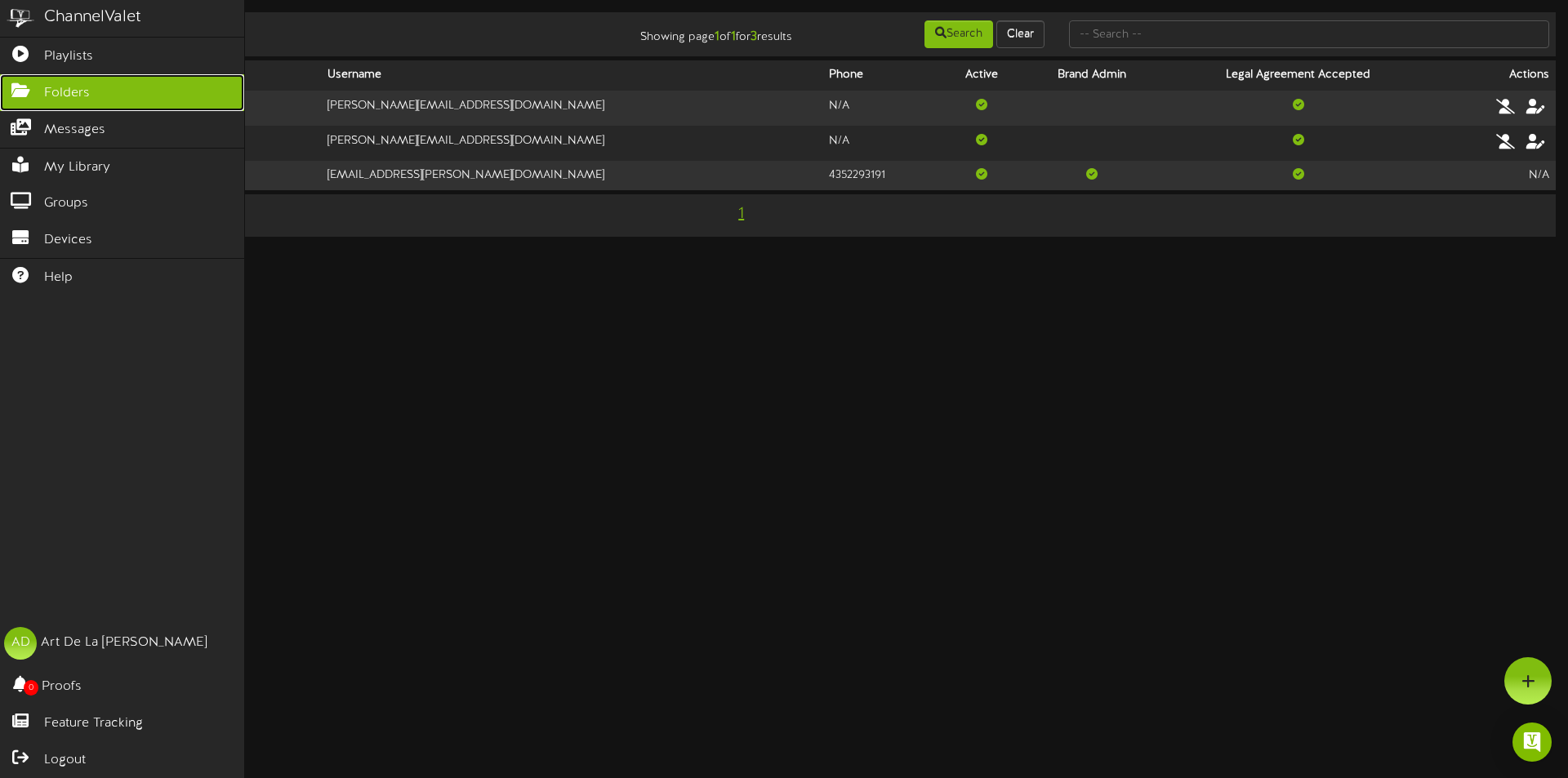
click at [86, 77] on link "Folders" at bounding box center [122, 92] width 244 height 37
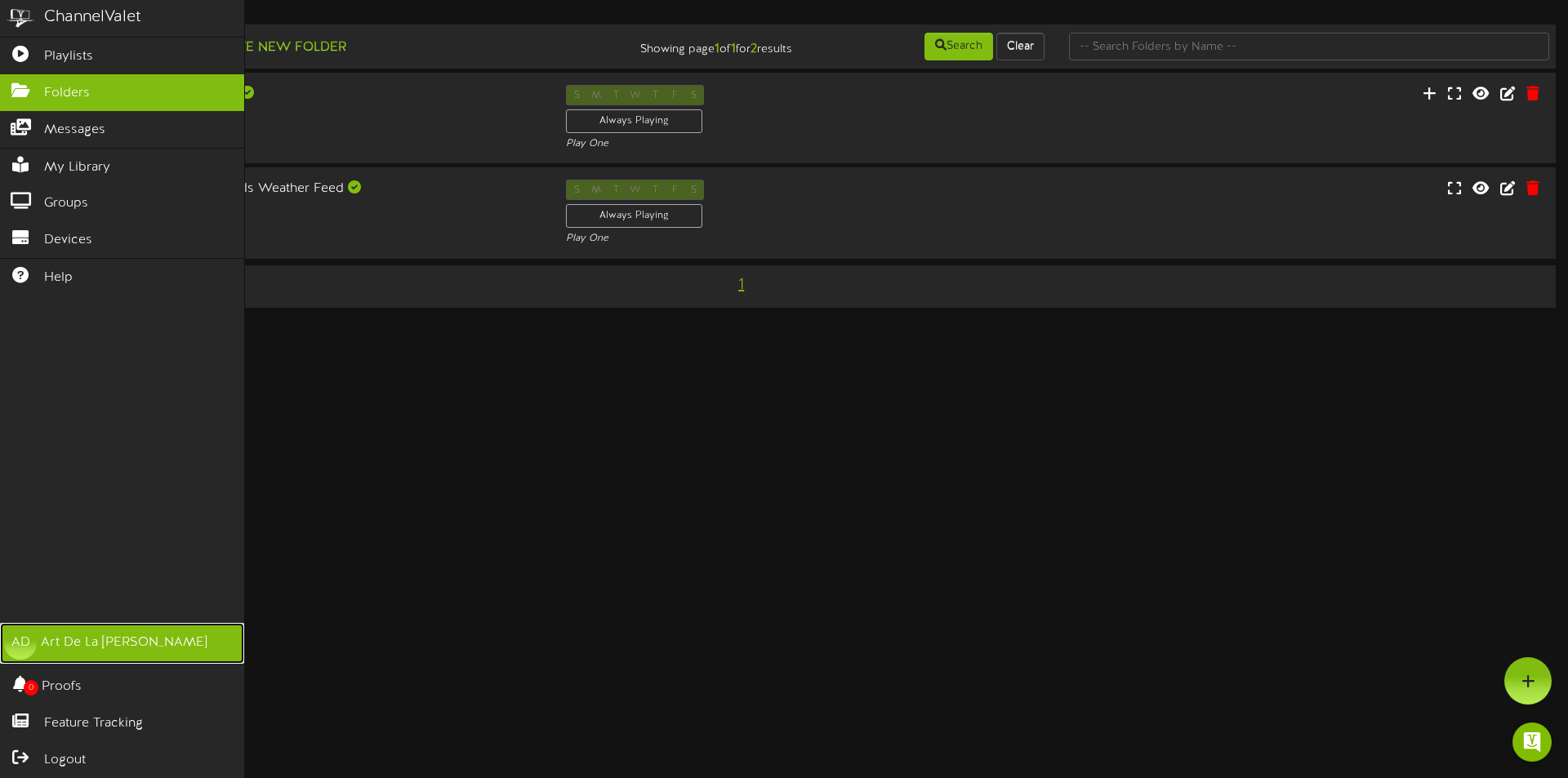
click at [111, 660] on link "AD Art De La [PERSON_NAME]" at bounding box center [122, 643] width 244 height 41
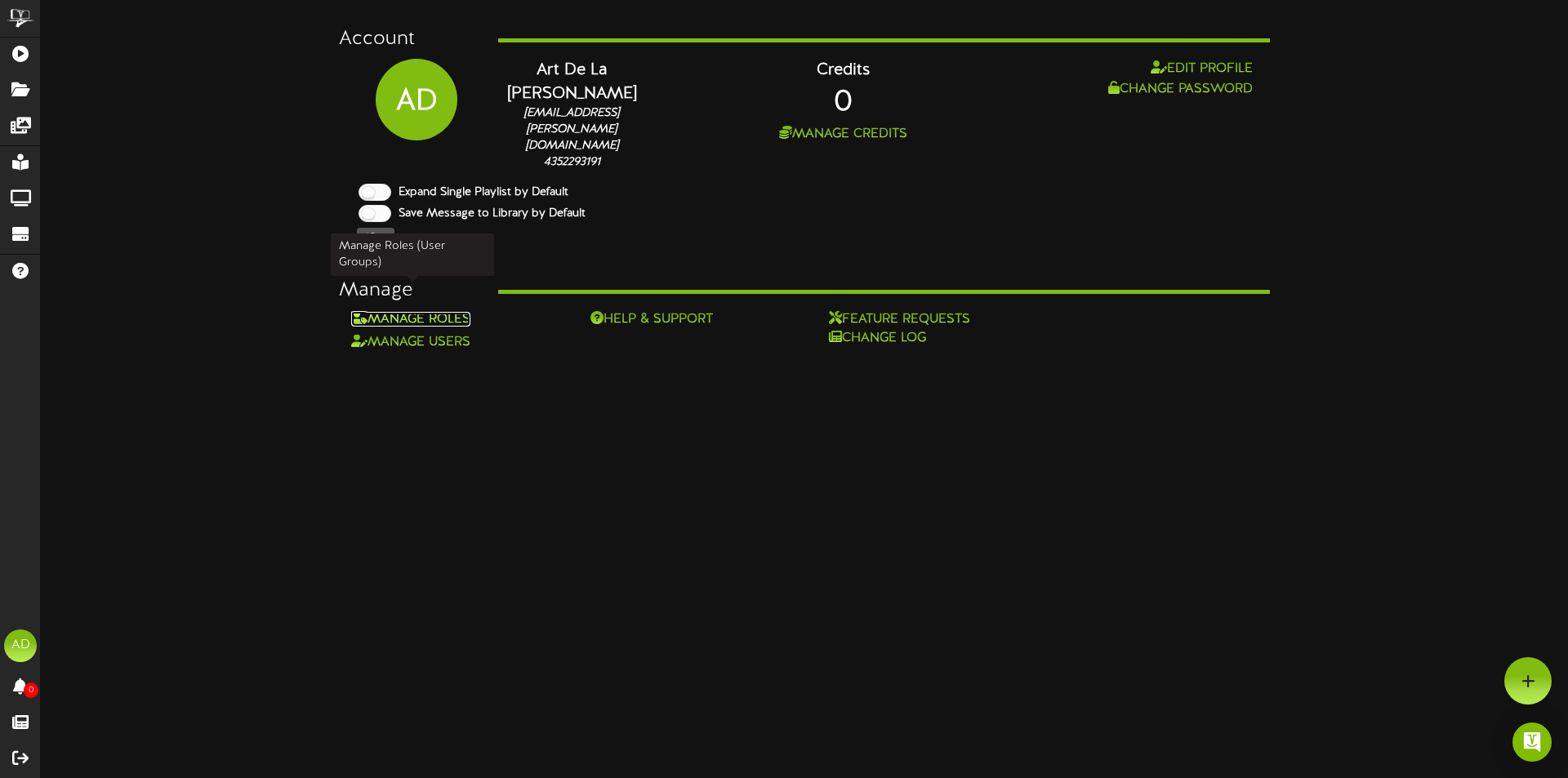
click at [467, 312] on link "Manage Roles" at bounding box center [410, 319] width 119 height 15
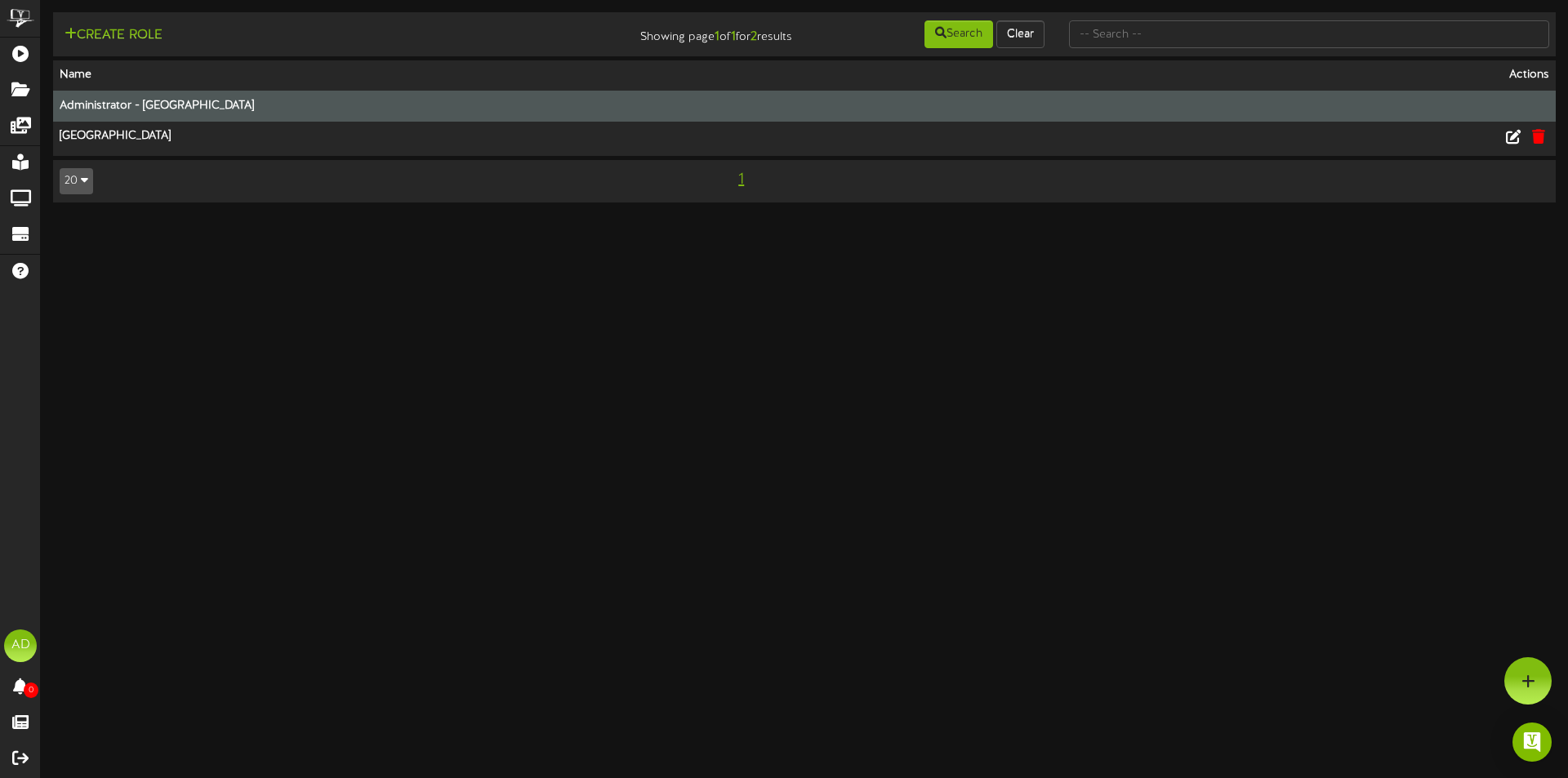
click at [223, 99] on th "Administrator - Park City Peaks Hotel" at bounding box center [635, 106] width 1164 height 31
click at [1379, 111] on td at bounding box center [1386, 106] width 339 height 31
click at [200, 101] on th "Administrator - Park City Peaks Hotel" at bounding box center [635, 106] width 1164 height 31
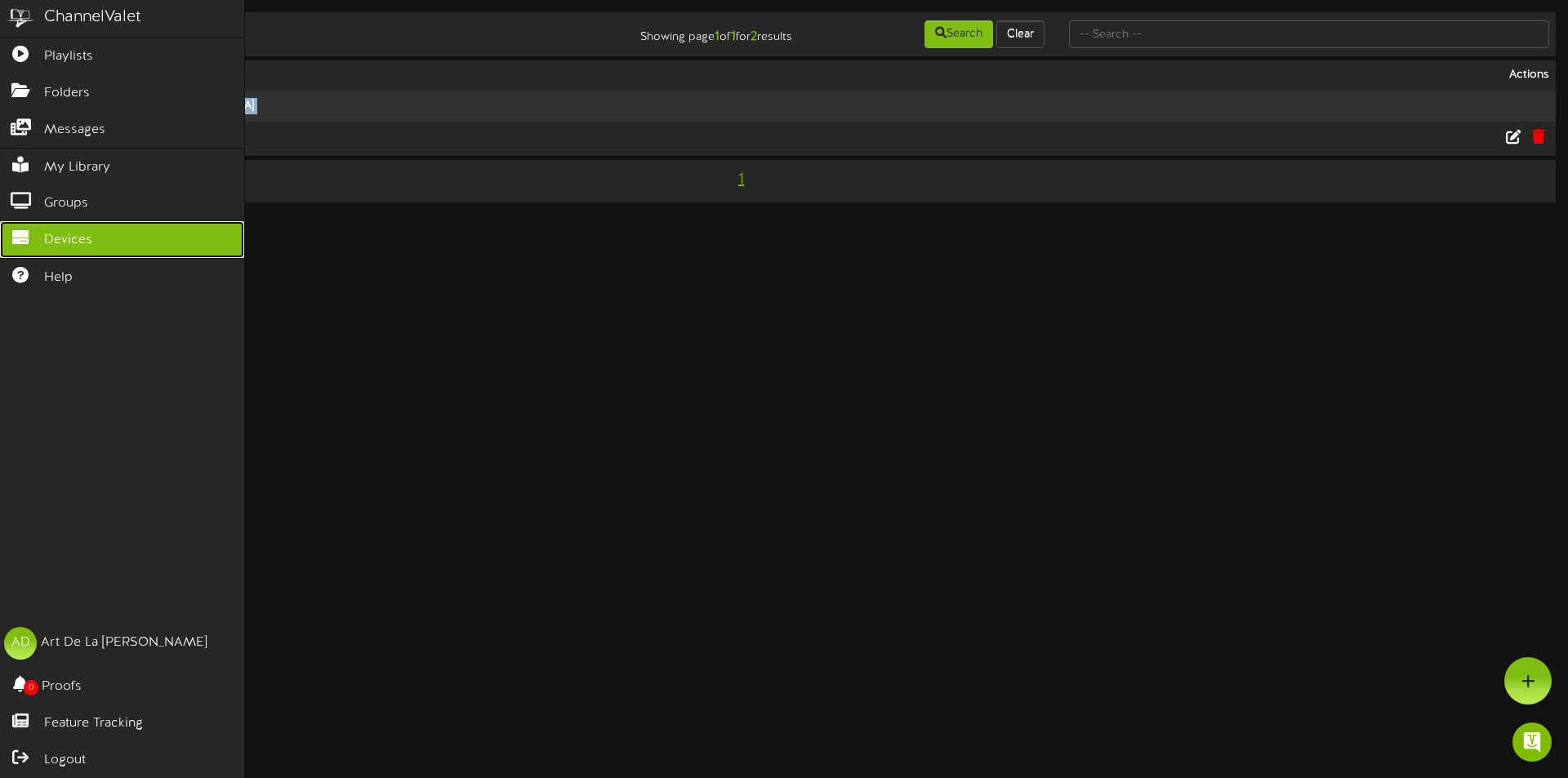
click at [77, 242] on span "Devices" at bounding box center [67, 241] width 48 height 19
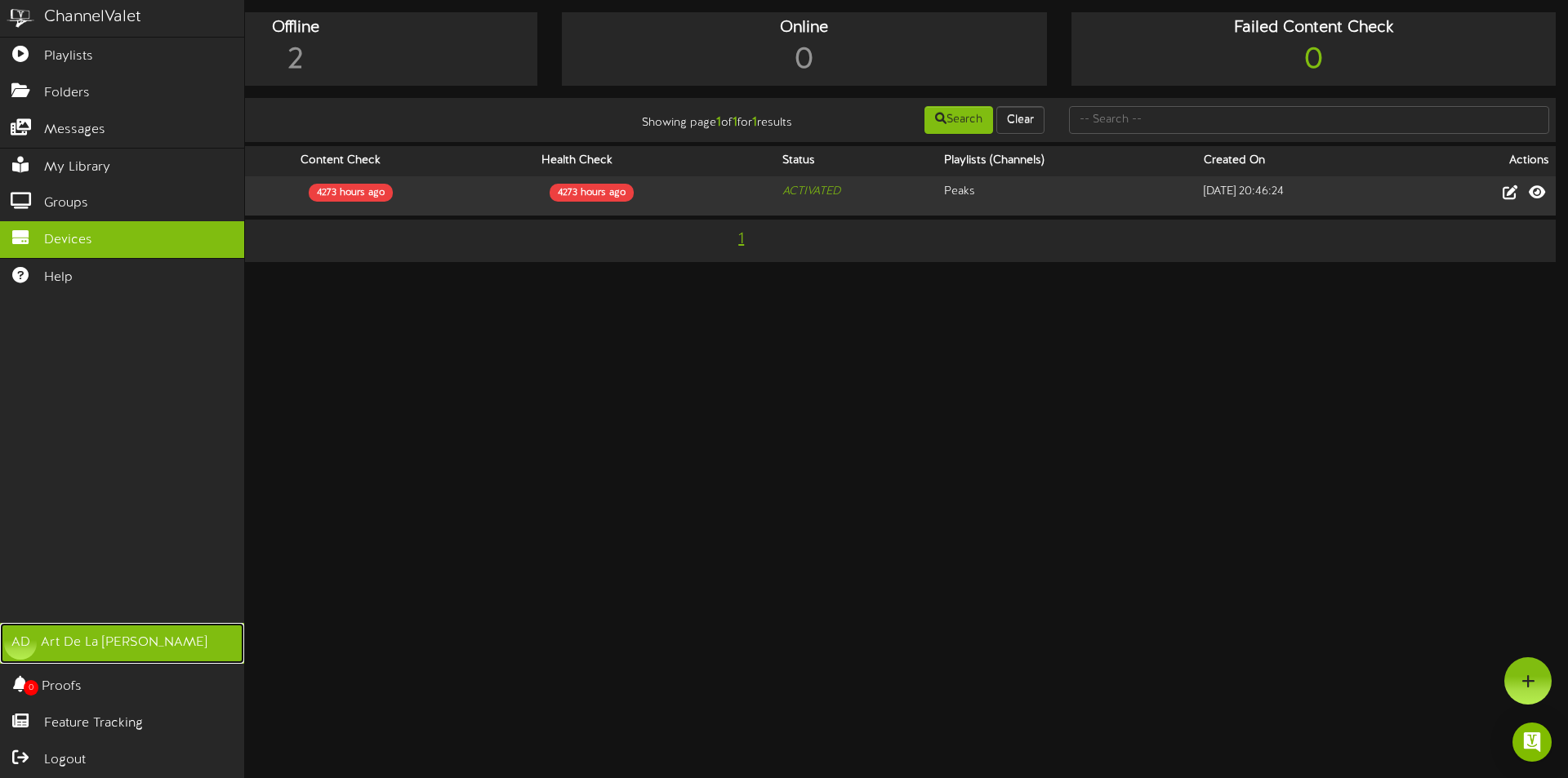
click at [84, 644] on div "Art De La [PERSON_NAME]" at bounding box center [125, 643] width 167 height 19
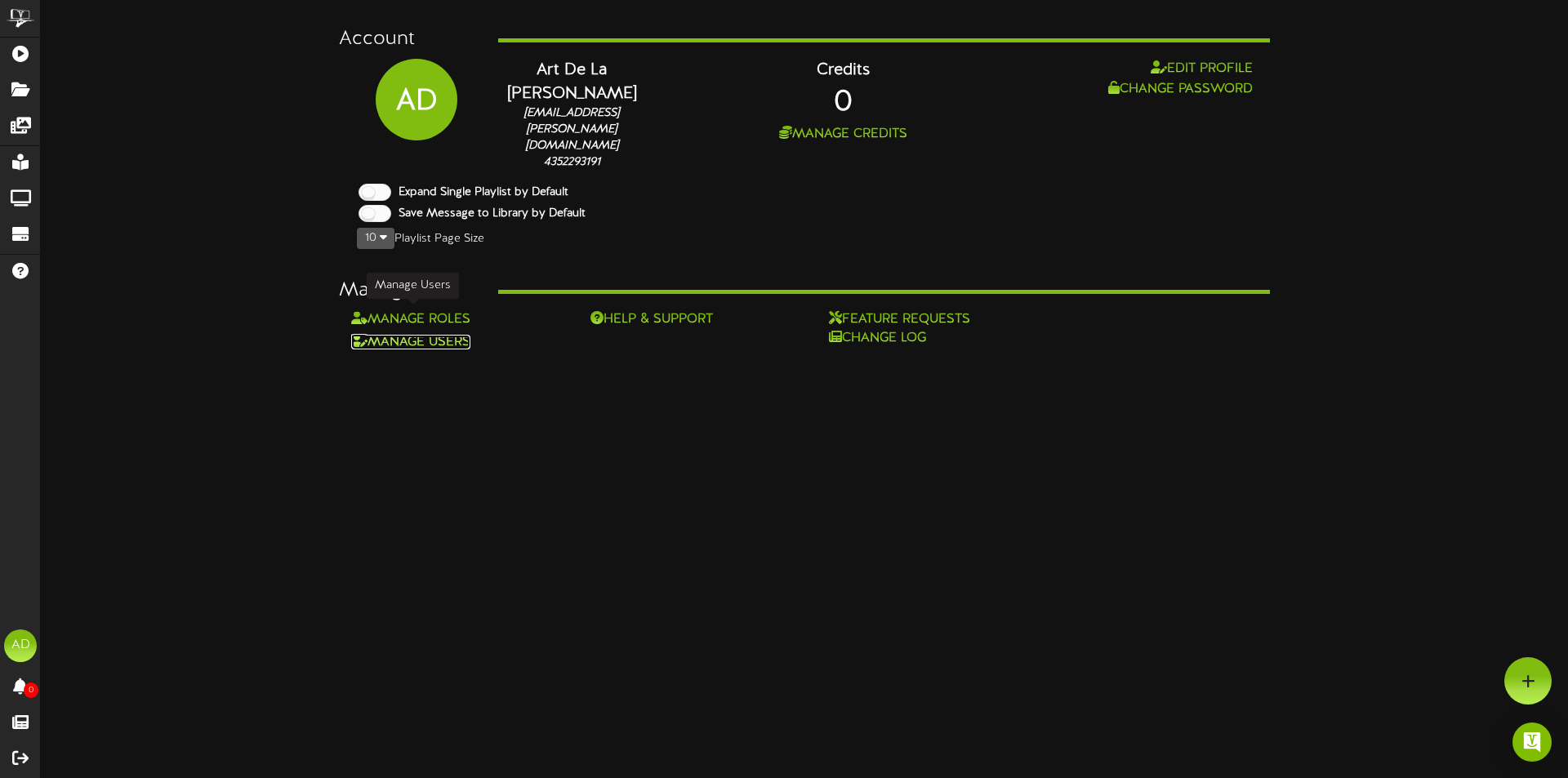
click at [451, 335] on link "Manage Users" at bounding box center [410, 343] width 119 height 15
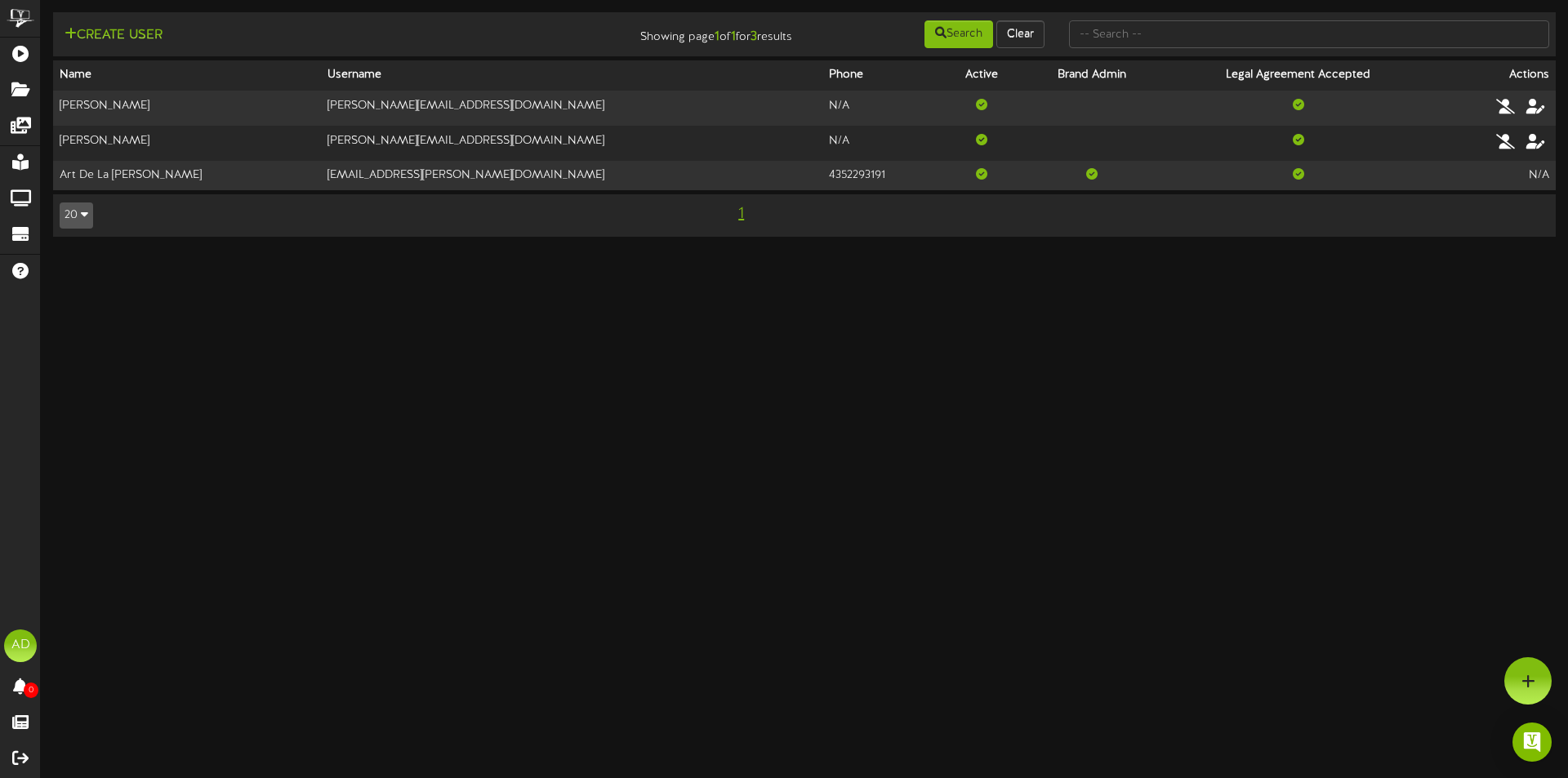
click at [126, 22] on div "Create User" at bounding box center [300, 33] width 505 height 29
click at [126, 22] on div "Create User" at bounding box center [300, 33] width 505 height 29
click at [127, 31] on button "Create User" at bounding box center [113, 36] width 108 height 21
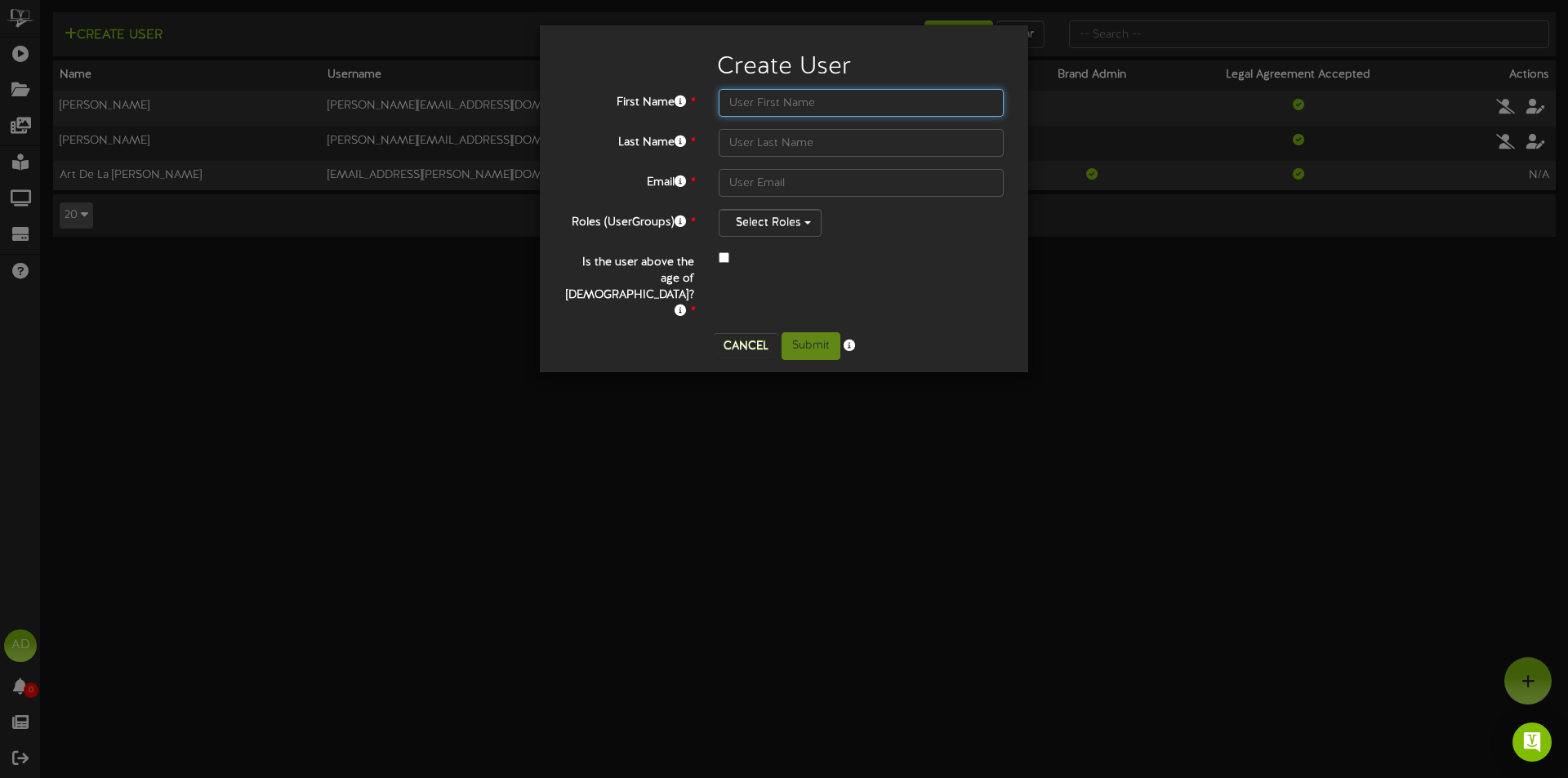
click at [791, 105] on input "text" at bounding box center [861, 103] width 285 height 28
type input "Tom"
type input "u"
type input "Underwood"
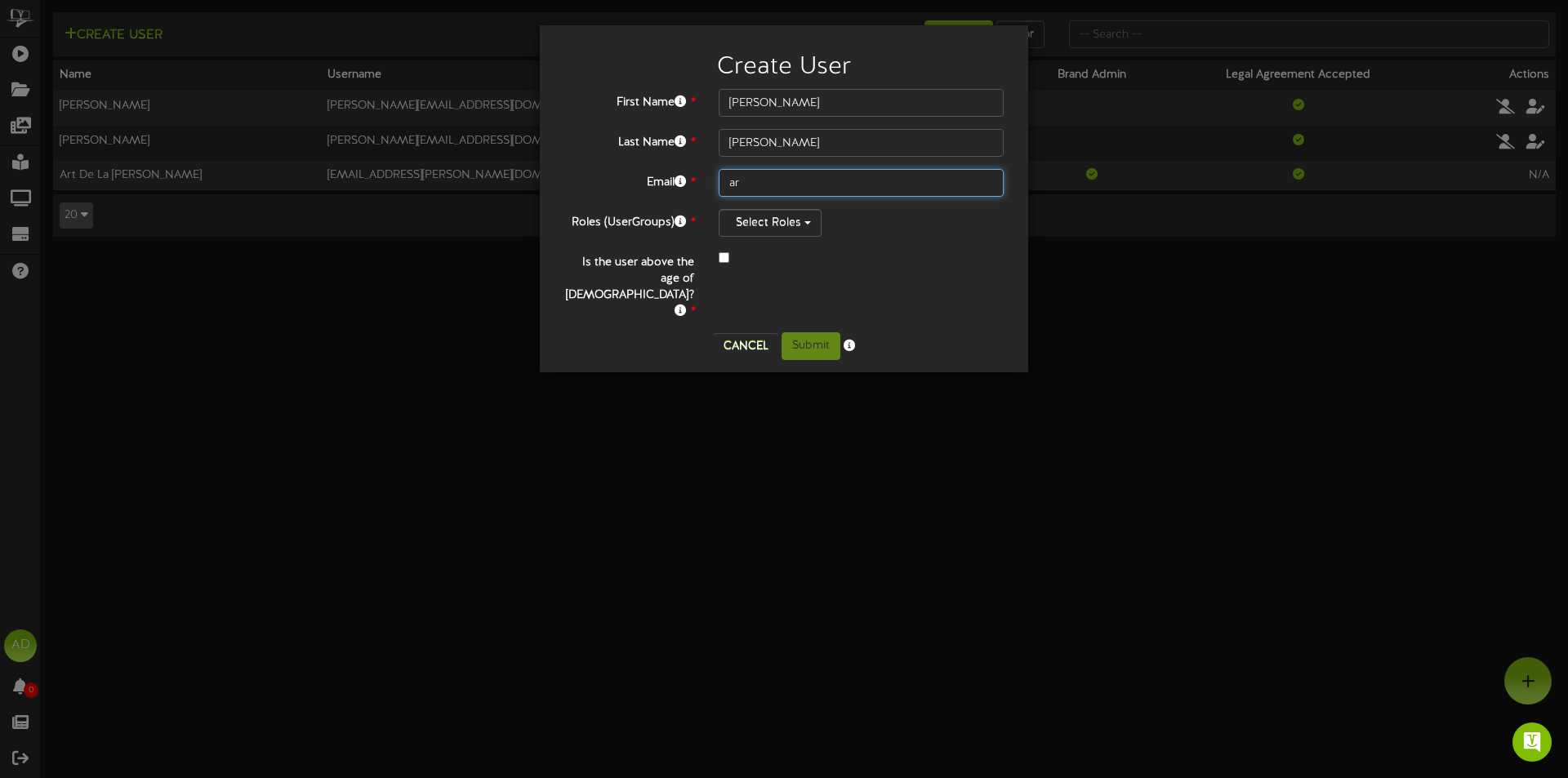
type input "a"
type input "tom.underwood@lodgingdynamics.com"
click at [732, 230] on button "Select Roles" at bounding box center [770, 223] width 103 height 28
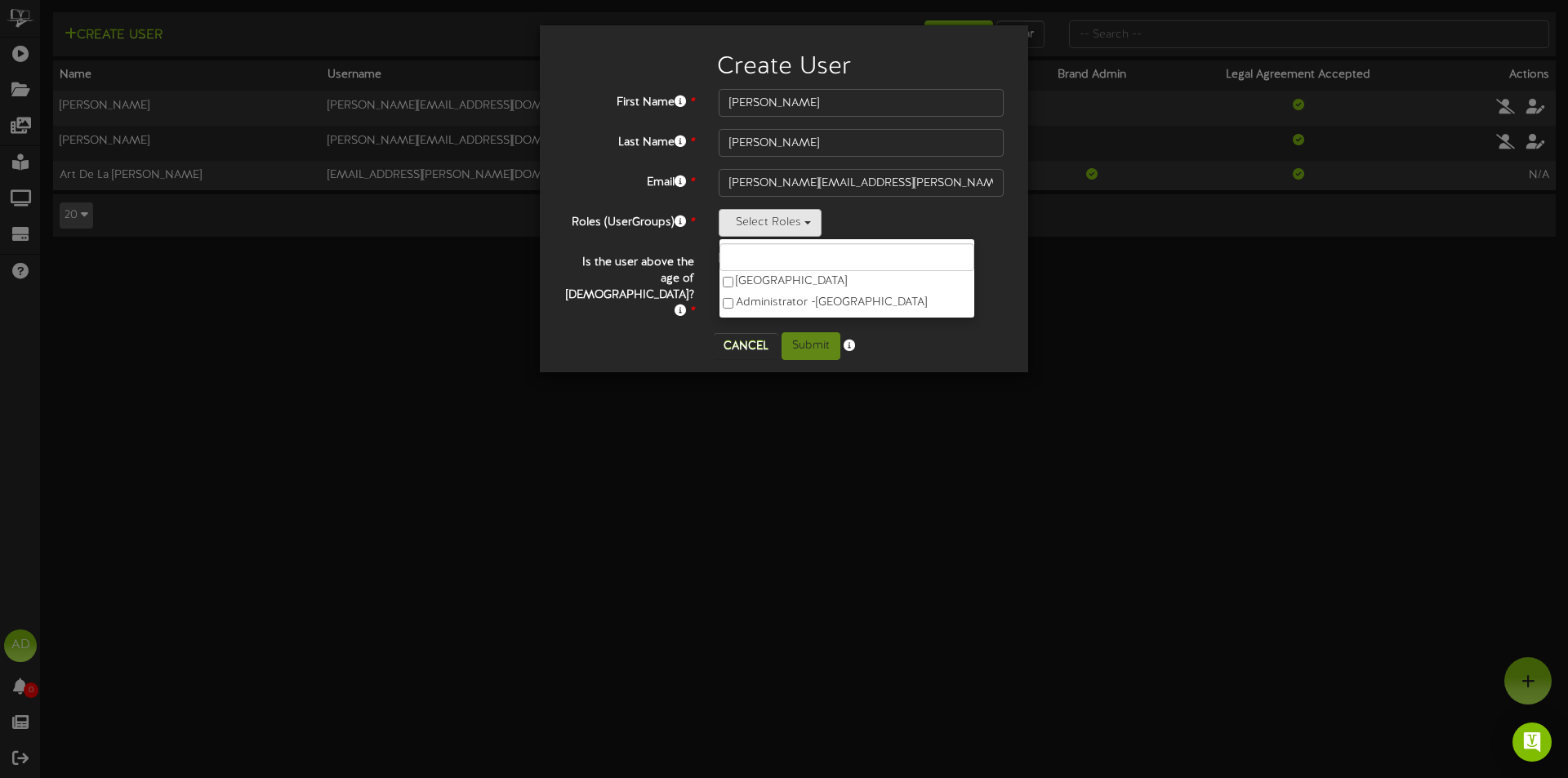
click at [1028, 250] on div "Create User First Name * Tom Last Name * Underwood Email * tom.underwood@lodgin…" at bounding box center [783, 198] width 488 height 347
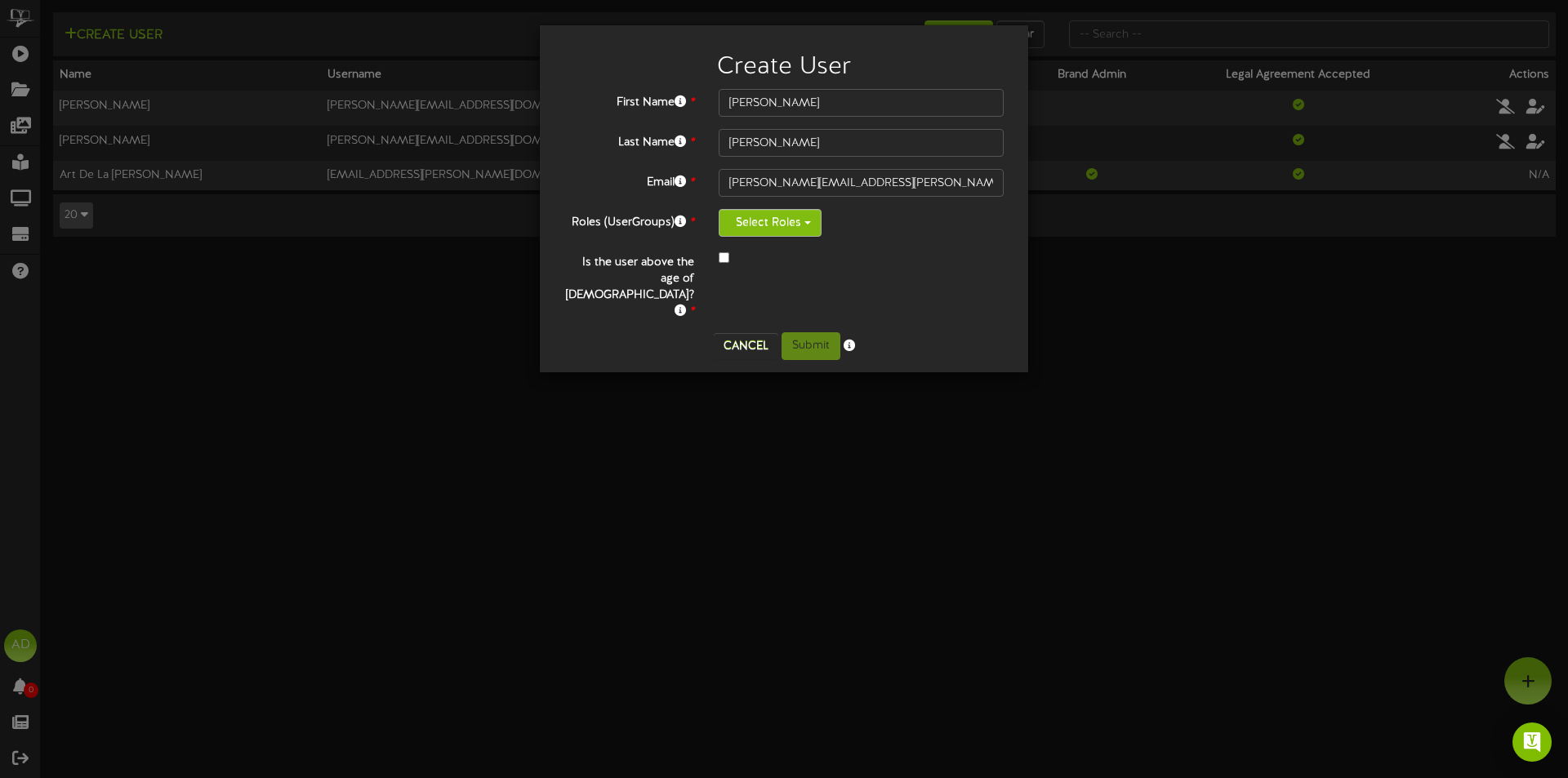
click at [797, 231] on button "Select Roles" at bounding box center [770, 223] width 103 height 28
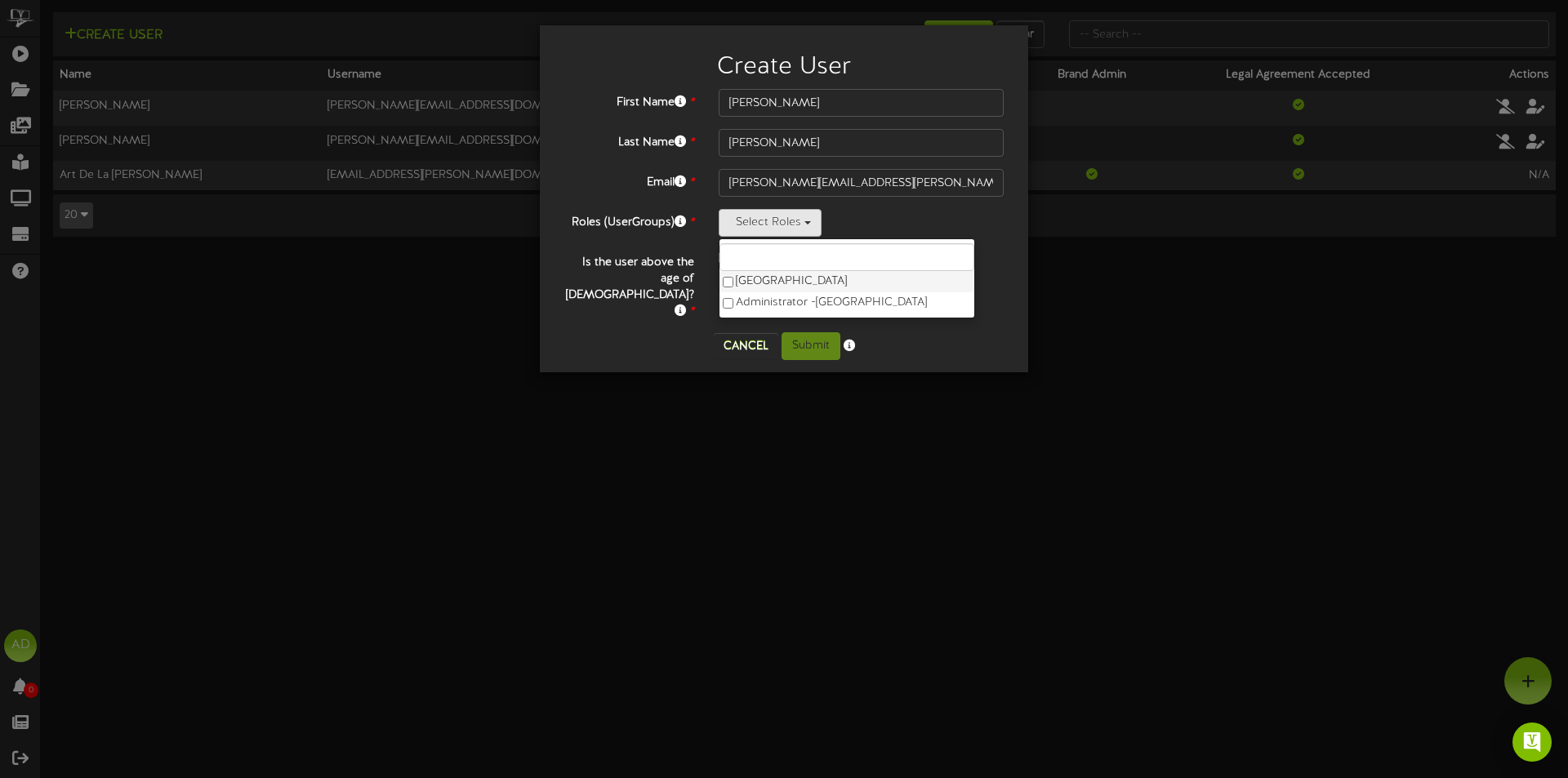
click at [756, 282] on label "Hotel Thaynes Park City" at bounding box center [847, 282] width 255 height 22
click at [968, 236] on div "Select Roles Hotel Thaynes Park City Administrator - Park City Peaks Hotel" at bounding box center [861, 223] width 285 height 28
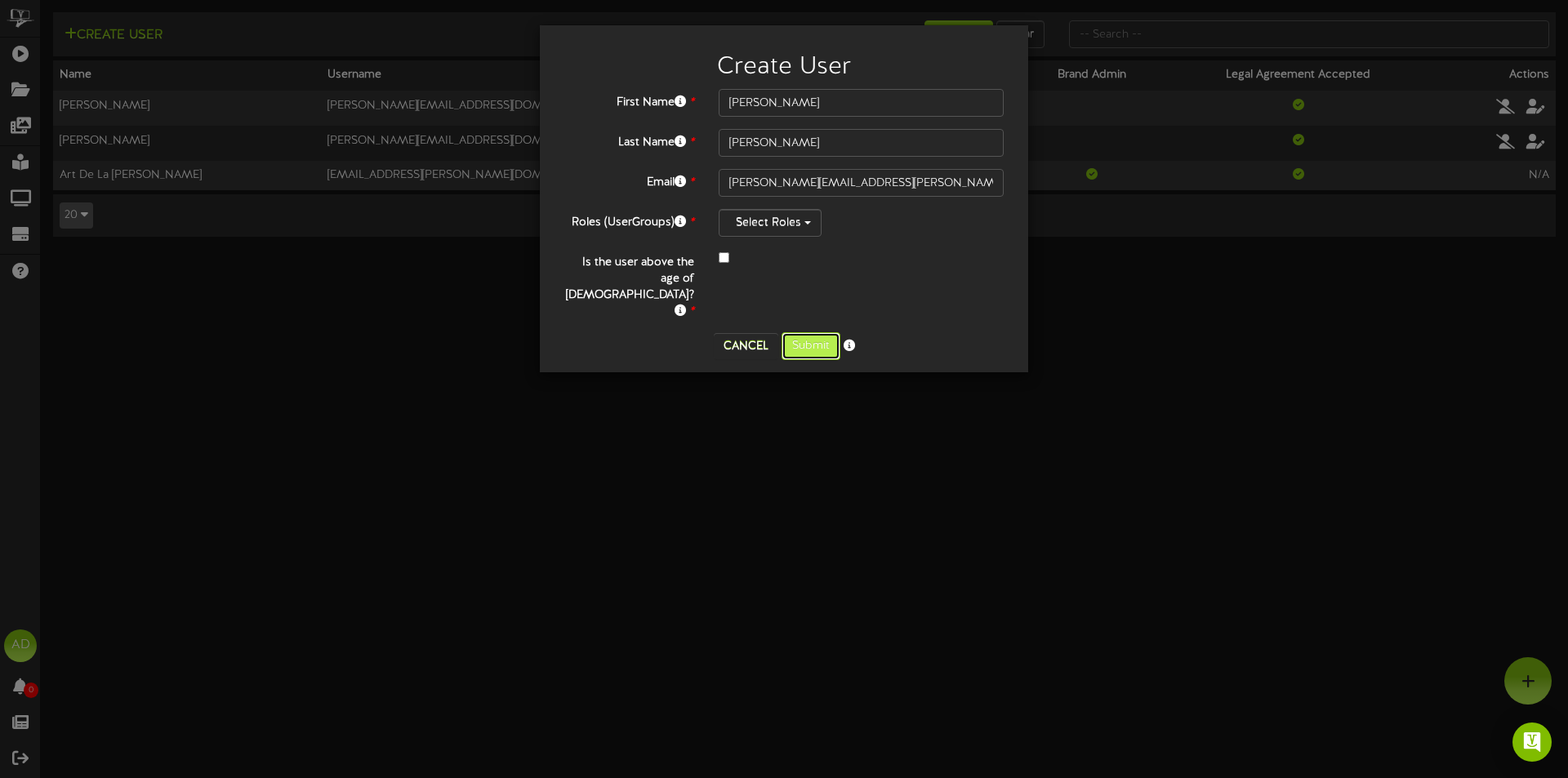
click at [806, 332] on button "Submit" at bounding box center [810, 346] width 59 height 28
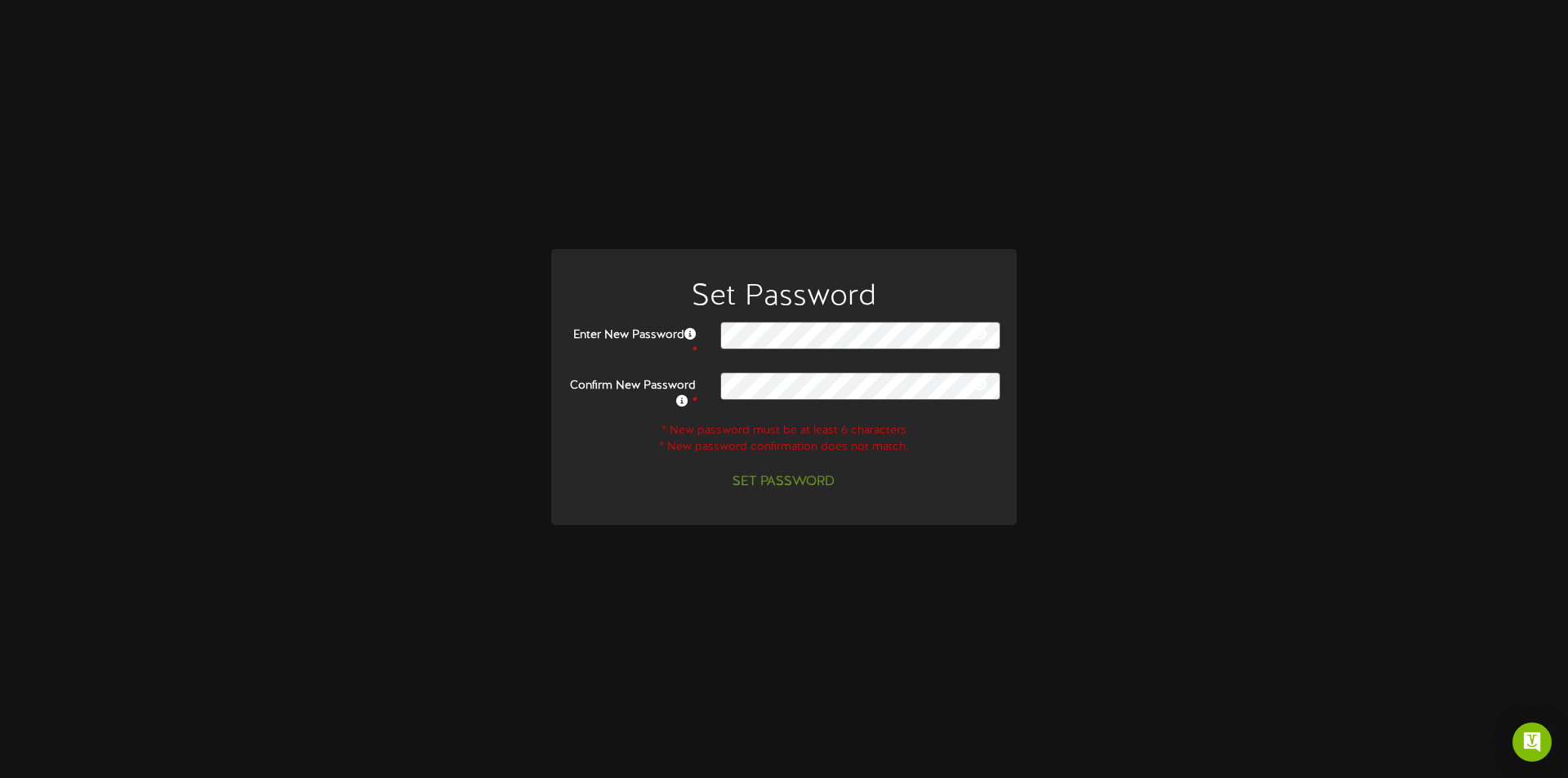
click at [982, 342] on button at bounding box center [980, 336] width 24 height 21
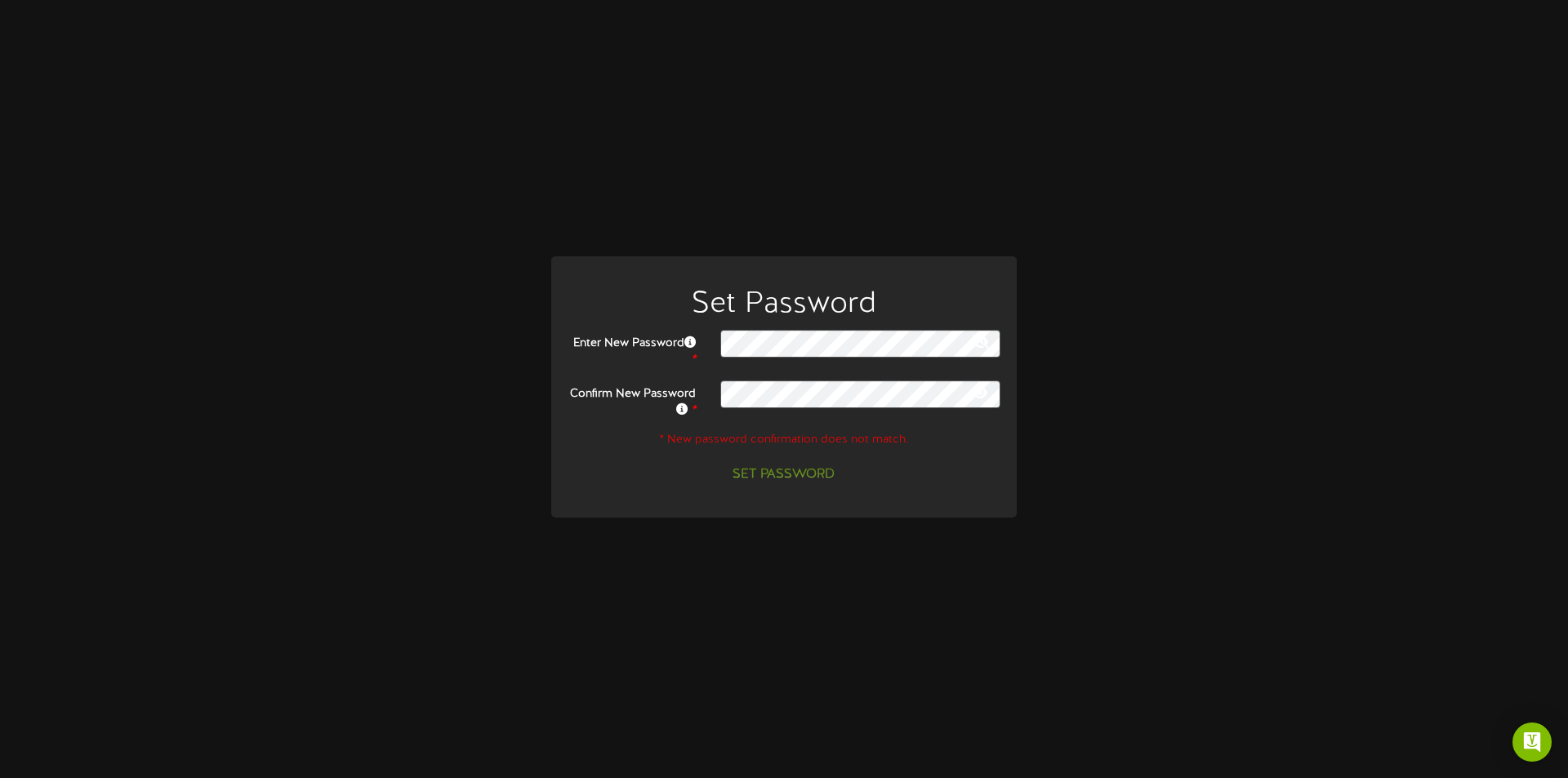
click at [976, 394] on icon at bounding box center [981, 392] width 15 height 13
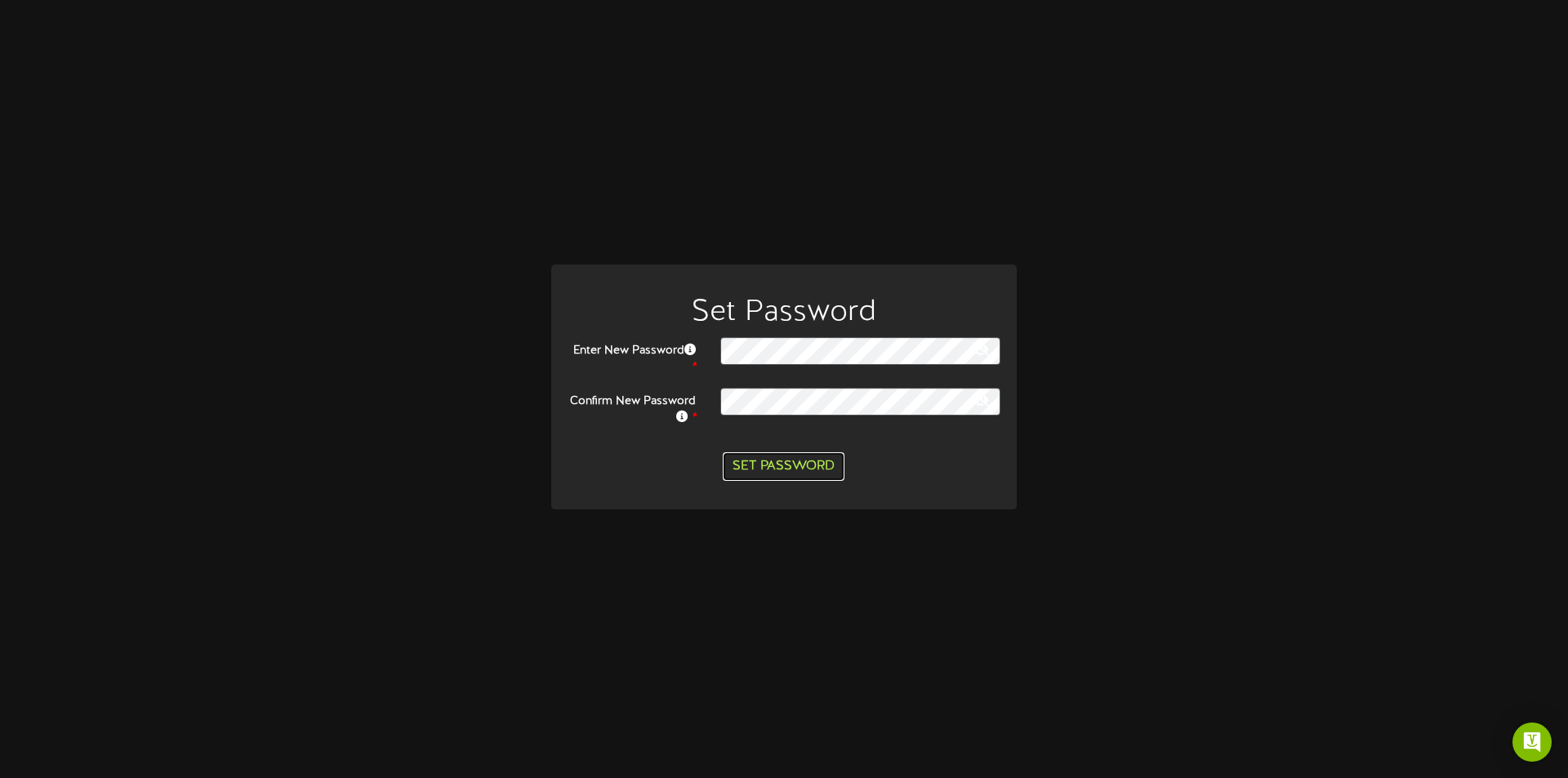
click at [814, 462] on button "Set Password" at bounding box center [784, 466] width 122 height 29
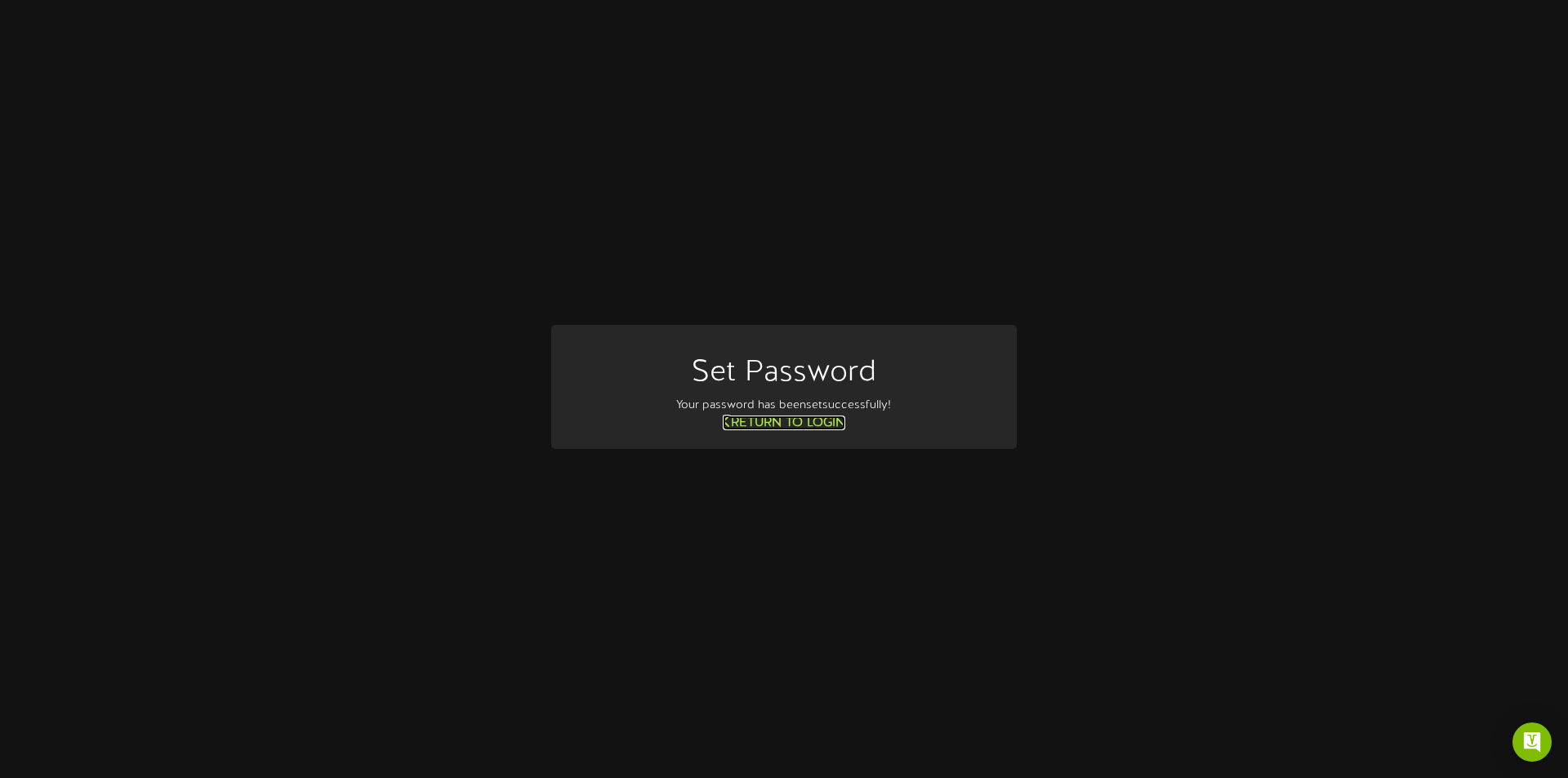
click at [806, 423] on link "Return to Login" at bounding box center [784, 423] width 123 height 15
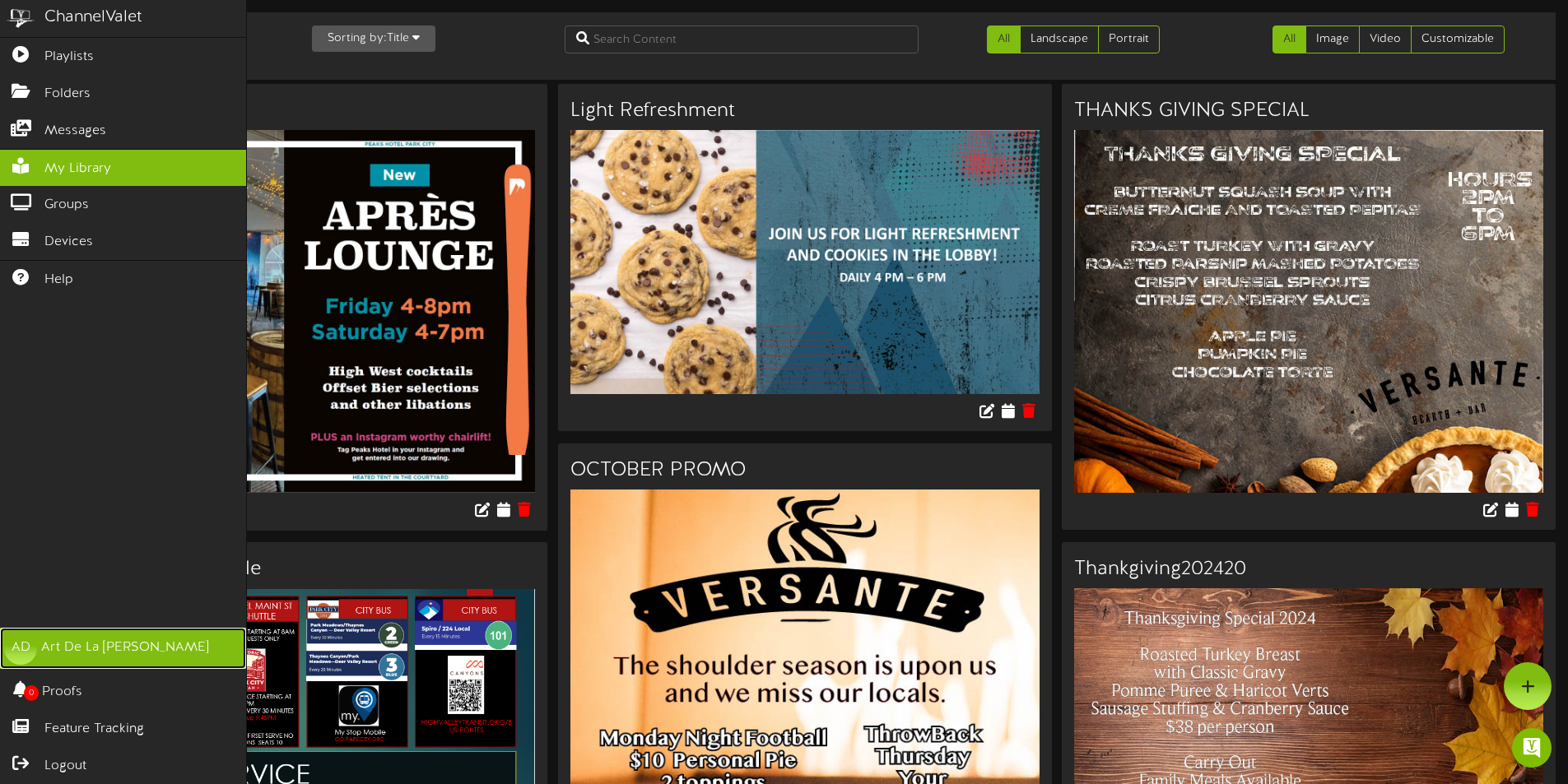
click at [21, 658] on div "AD" at bounding box center [20, 648] width 33 height 33
click at [134, 658] on link "AD Art De La [PERSON_NAME]" at bounding box center [123, 648] width 246 height 42
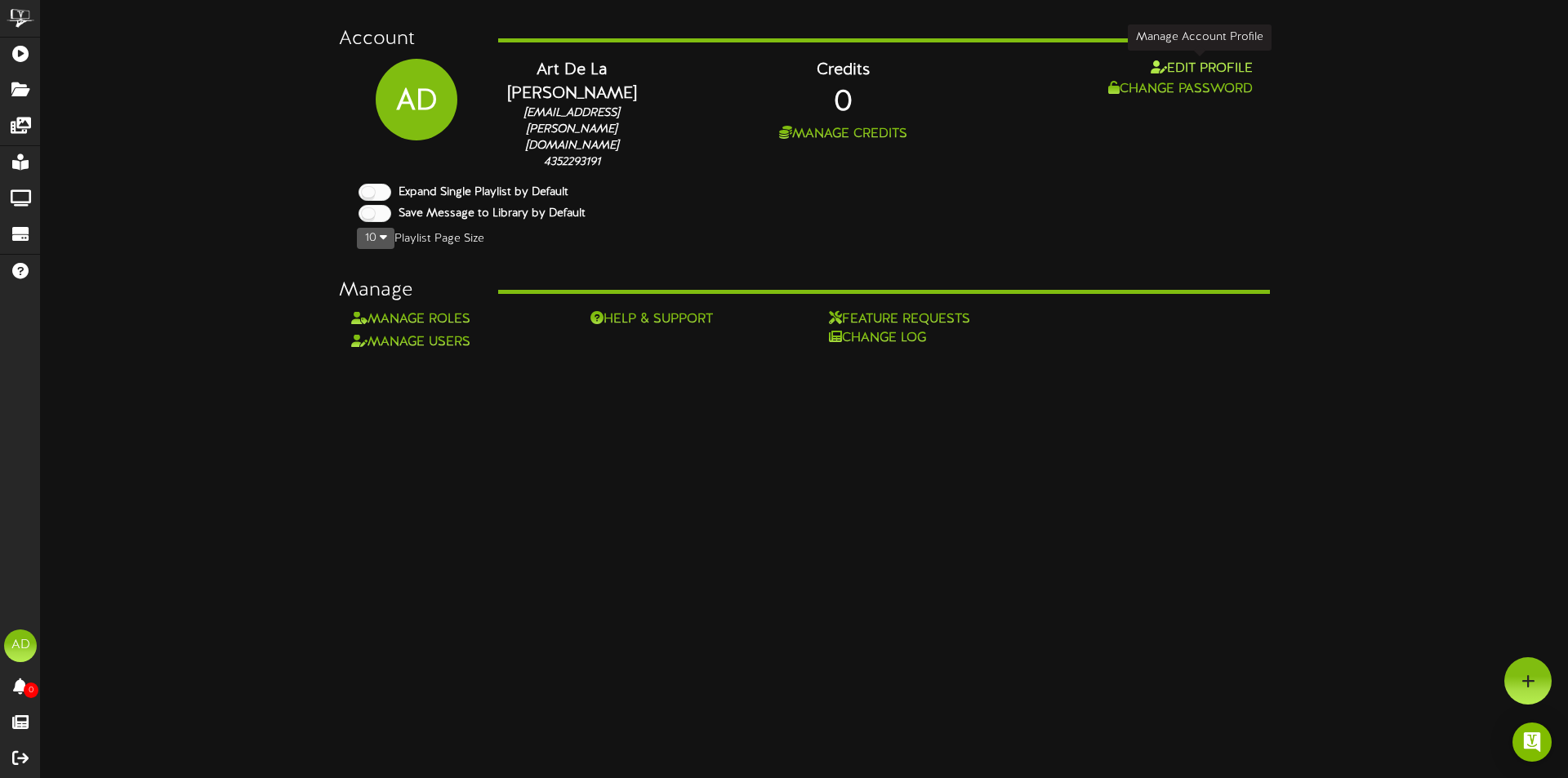
click at [1203, 67] on button "Edit Profile" at bounding box center [1201, 69] width 111 height 21
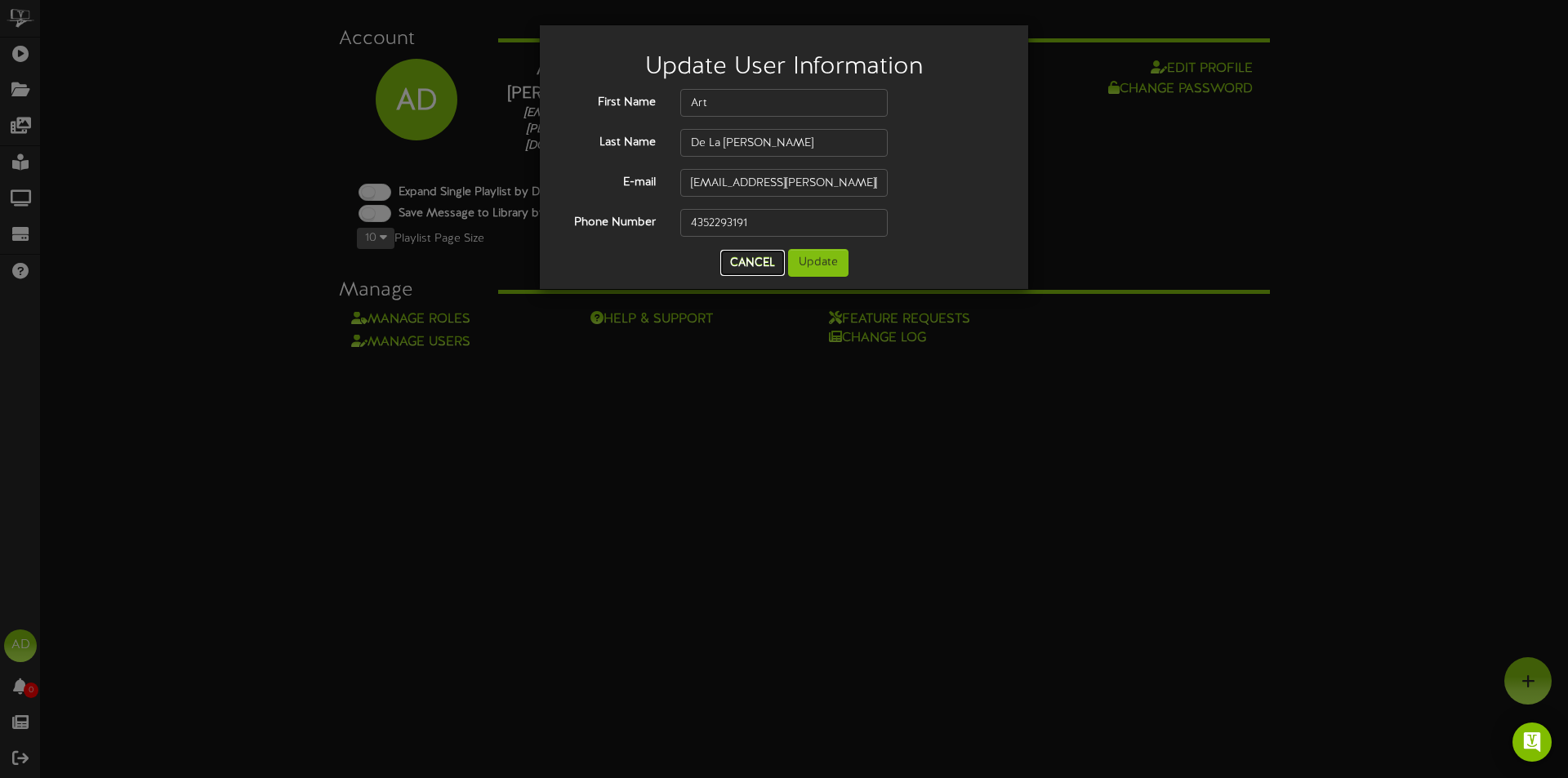
drag, startPoint x: 752, startPoint y: 270, endPoint x: 520, endPoint y: 12, distance: 347.0
click at [752, 270] on button "Cancel" at bounding box center [752, 263] width 65 height 26
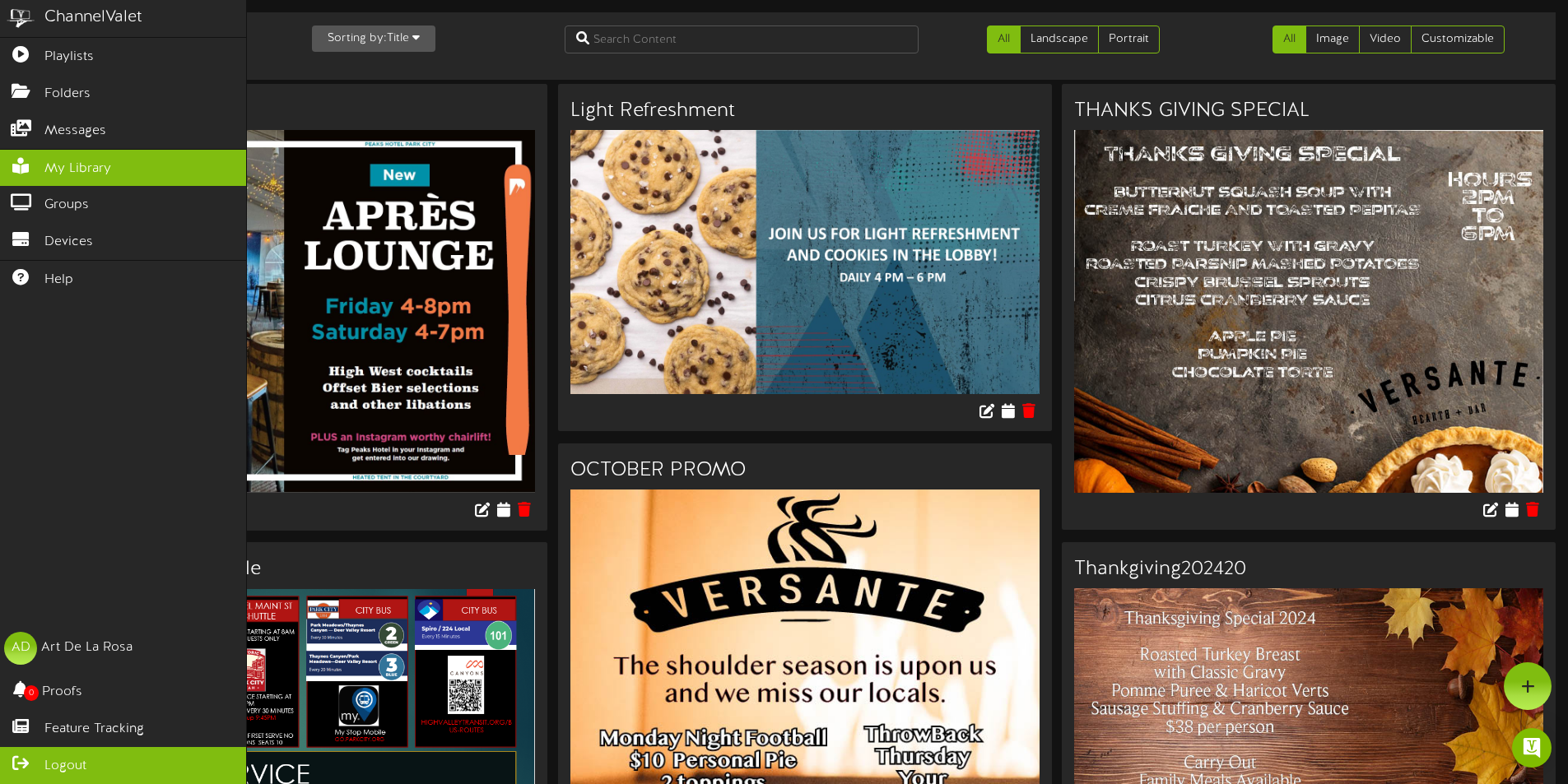
click at [43, 755] on link "Logout" at bounding box center [123, 765] width 246 height 37
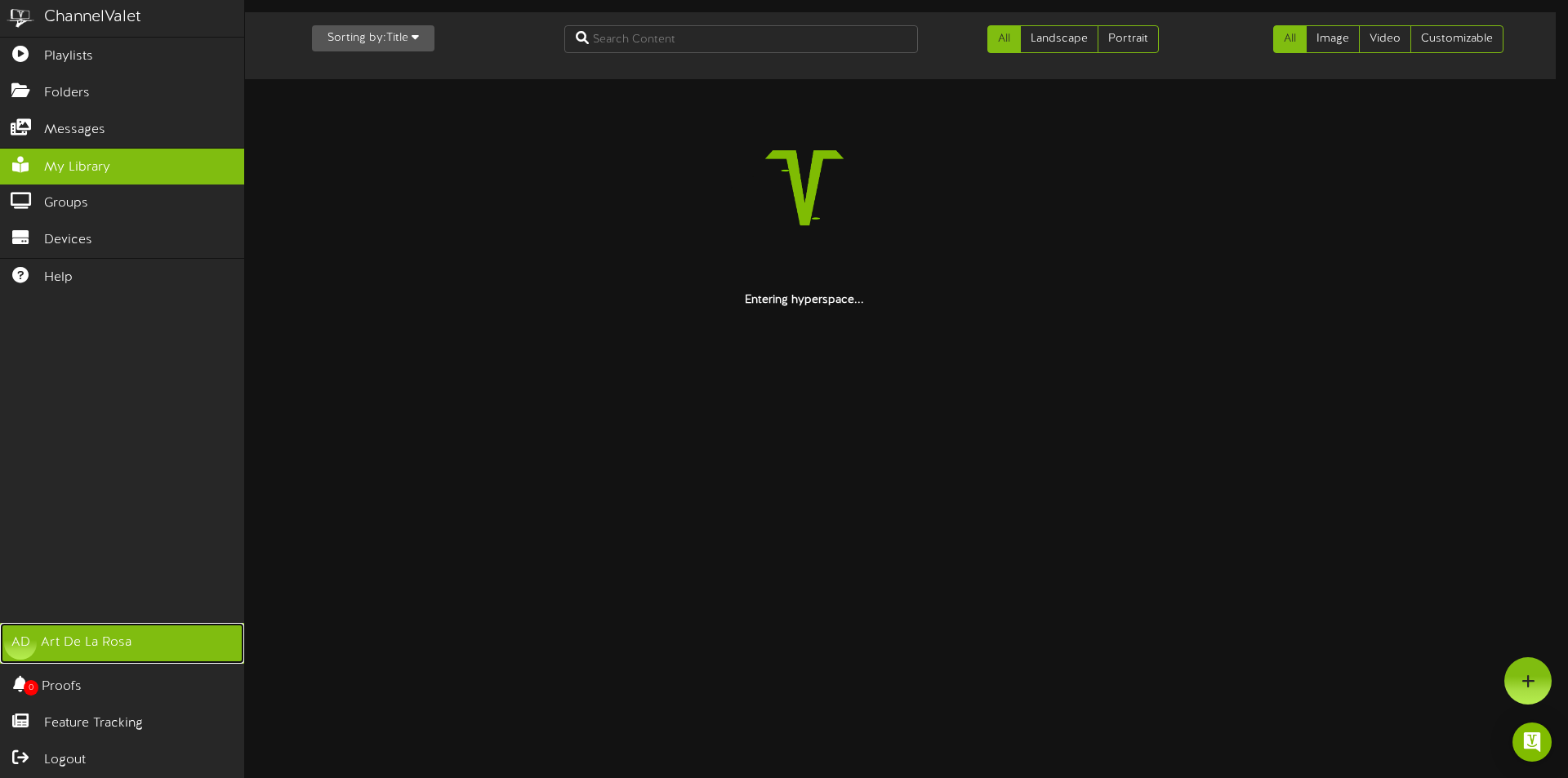
click at [79, 653] on div "Art De La [PERSON_NAME]" at bounding box center [86, 643] width 91 height 19
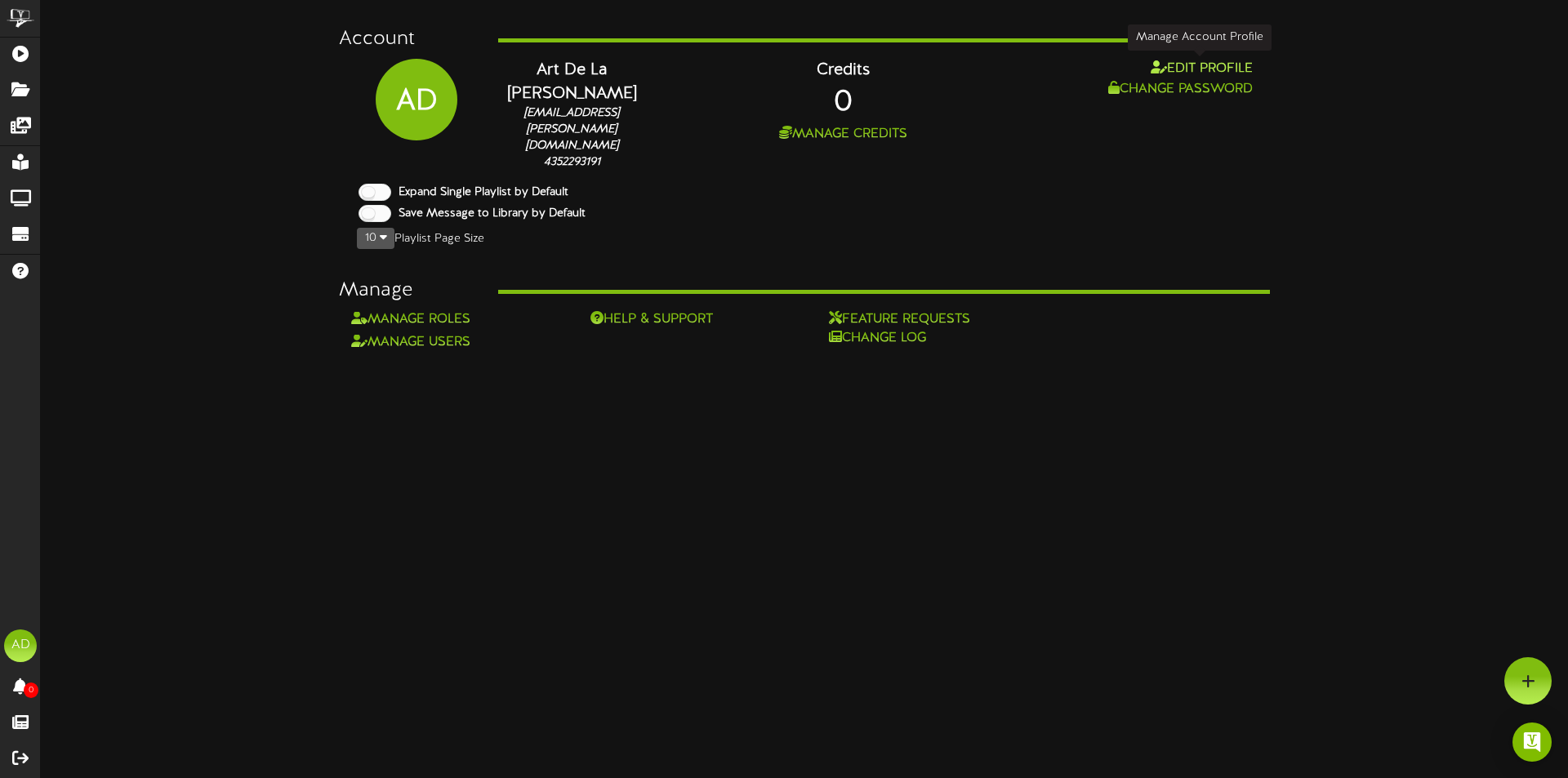
click at [1196, 66] on button "Edit Profile" at bounding box center [1201, 69] width 111 height 21
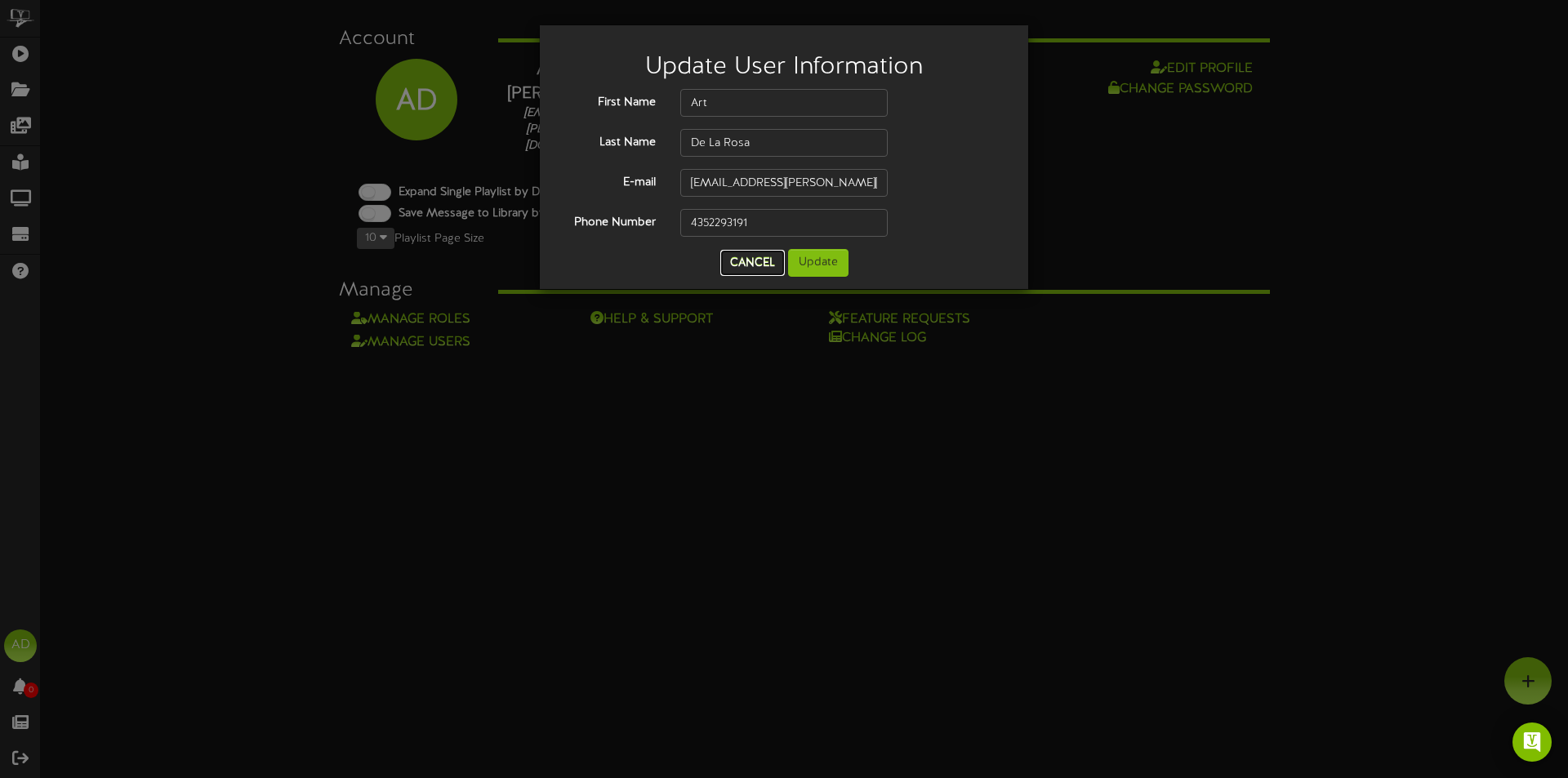
click at [741, 267] on button "Cancel" at bounding box center [752, 263] width 65 height 26
